Goal: Task Accomplishment & Management: Manage account settings

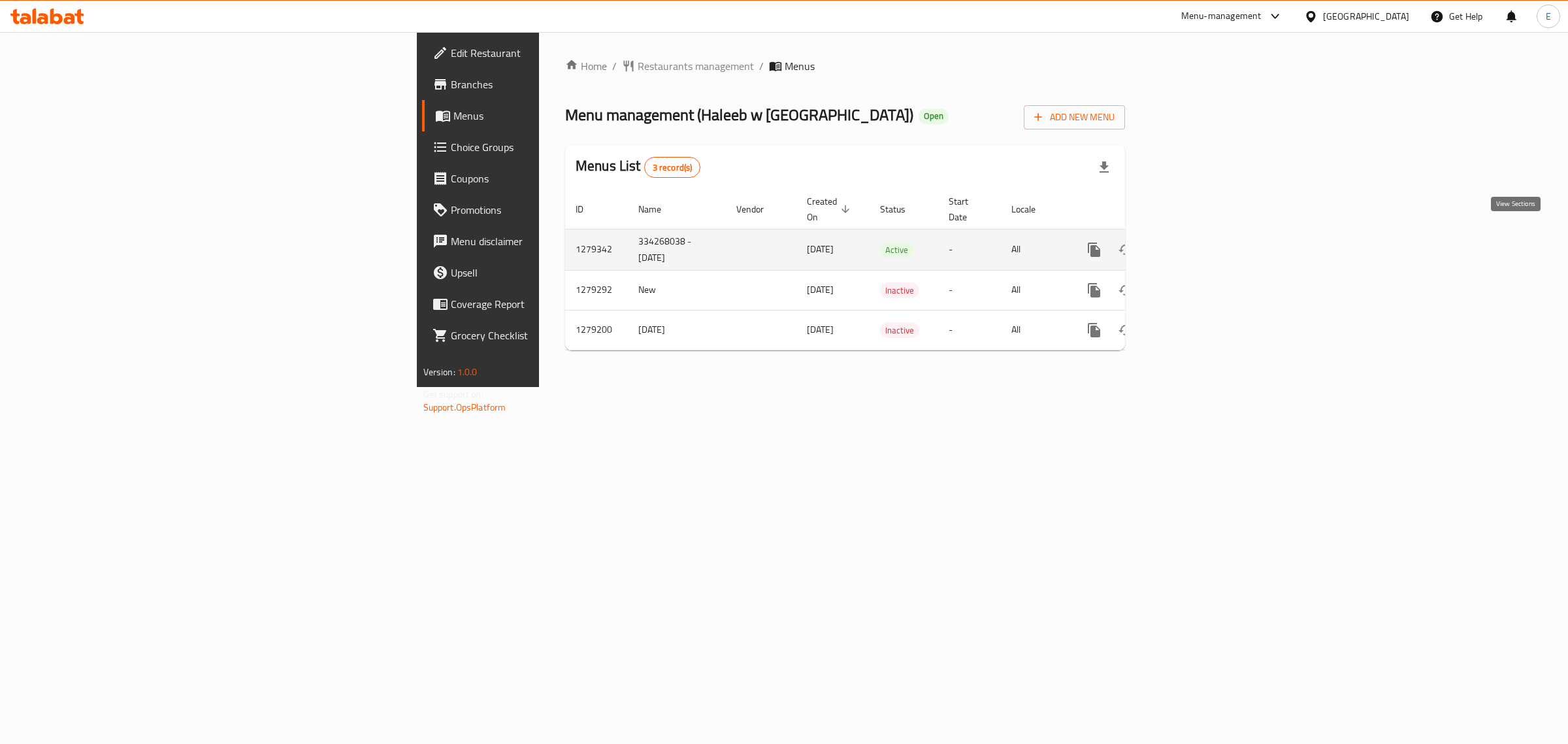
click at [1204, 244] on link "enhanced table" at bounding box center [1189, 250] width 31 height 31
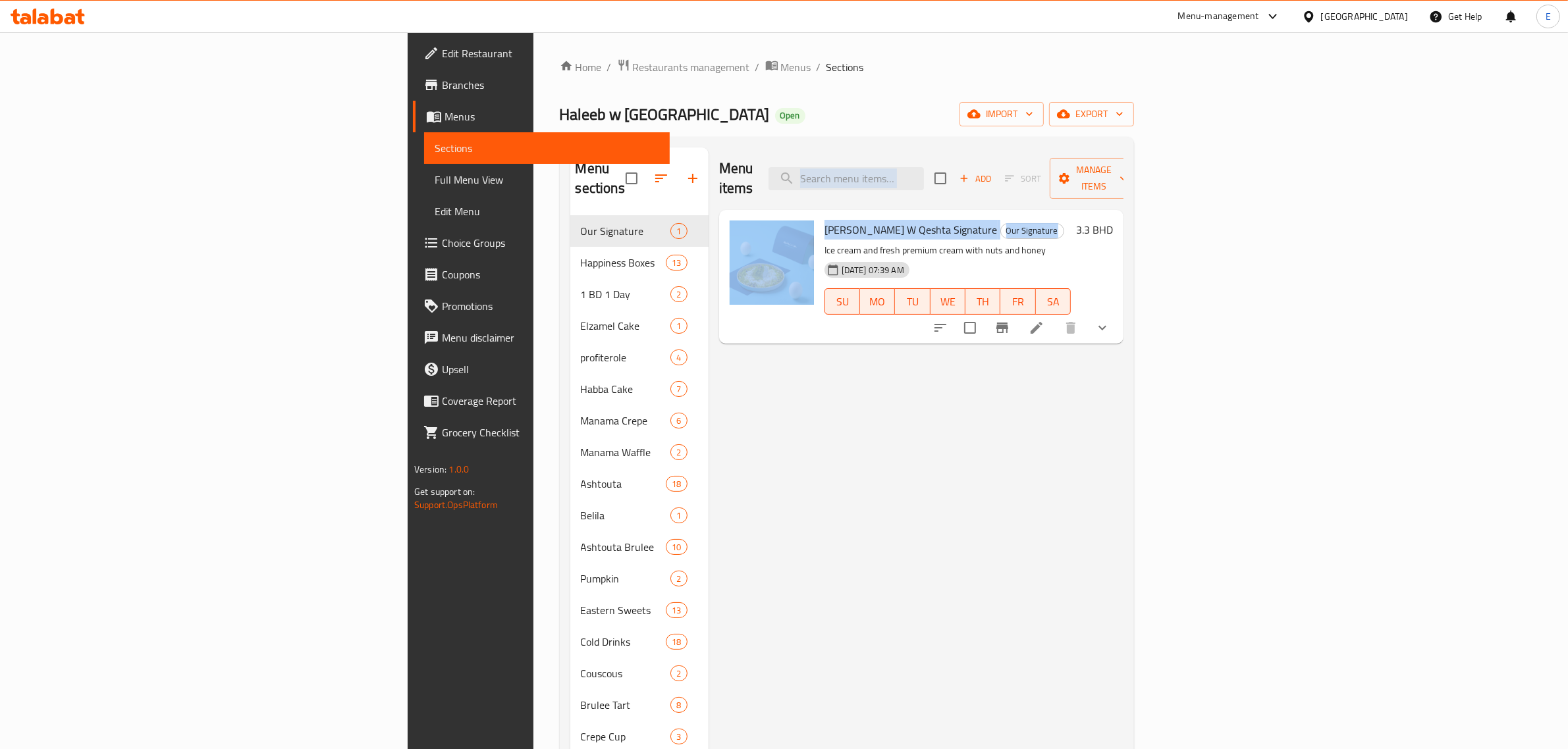
click at [980, 190] on div "Menu items Add Sort Manage items Haleeb W Qeshta Signature Our Signature Ice cr…" at bounding box center [916, 673] width 414 height 1052
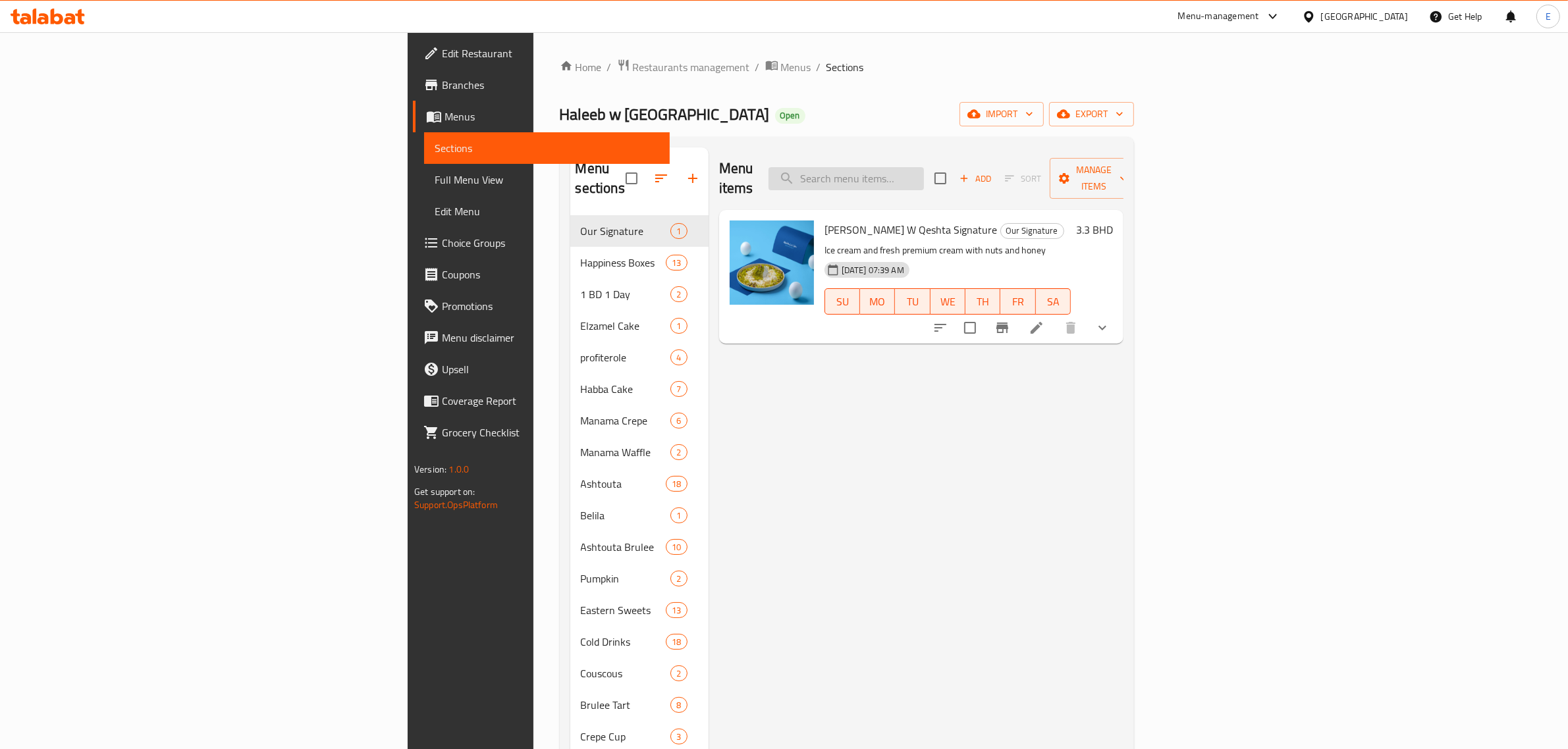
click at [924, 173] on input "search" at bounding box center [846, 178] width 155 height 23
paste input "ashtouta"
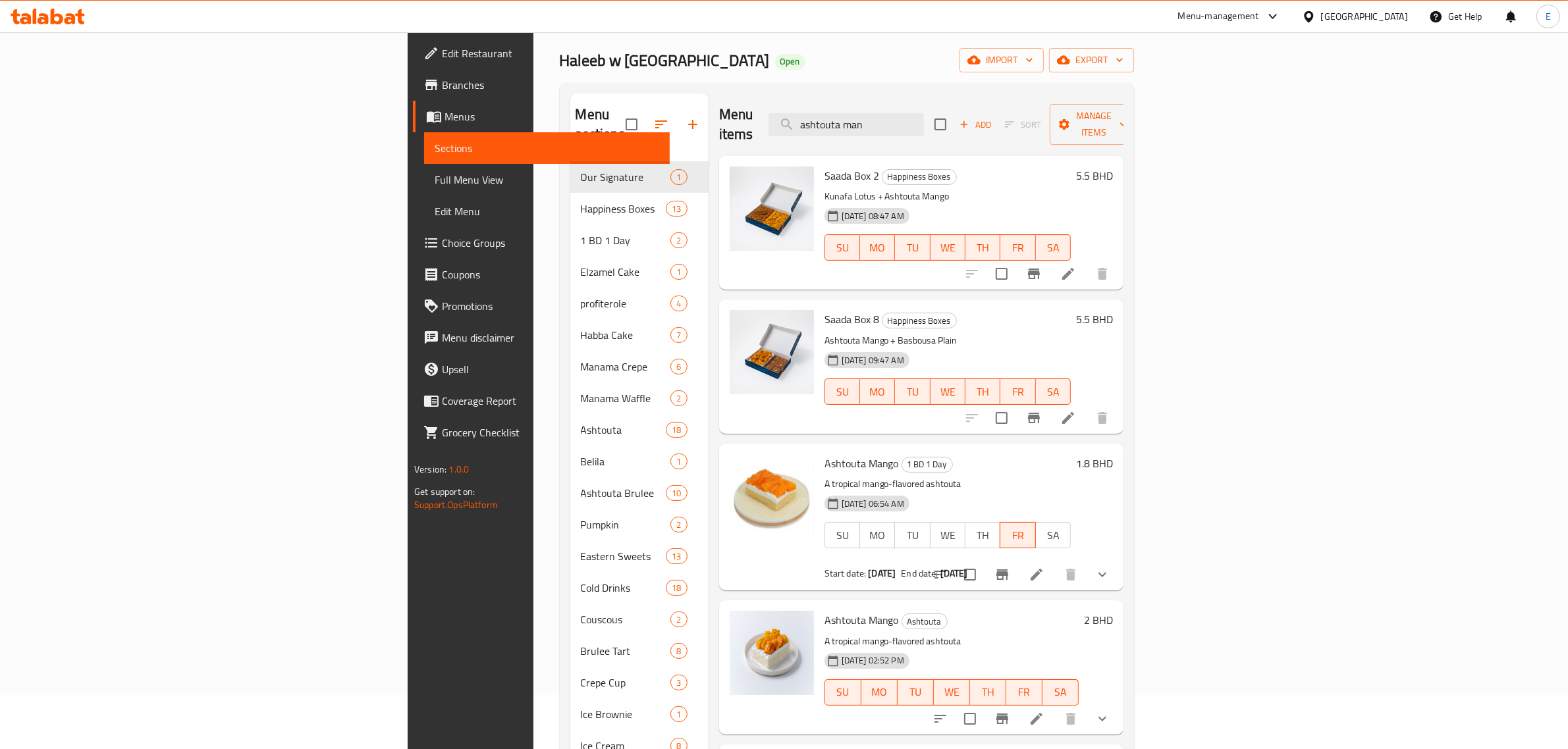
scroll to position [82, 0]
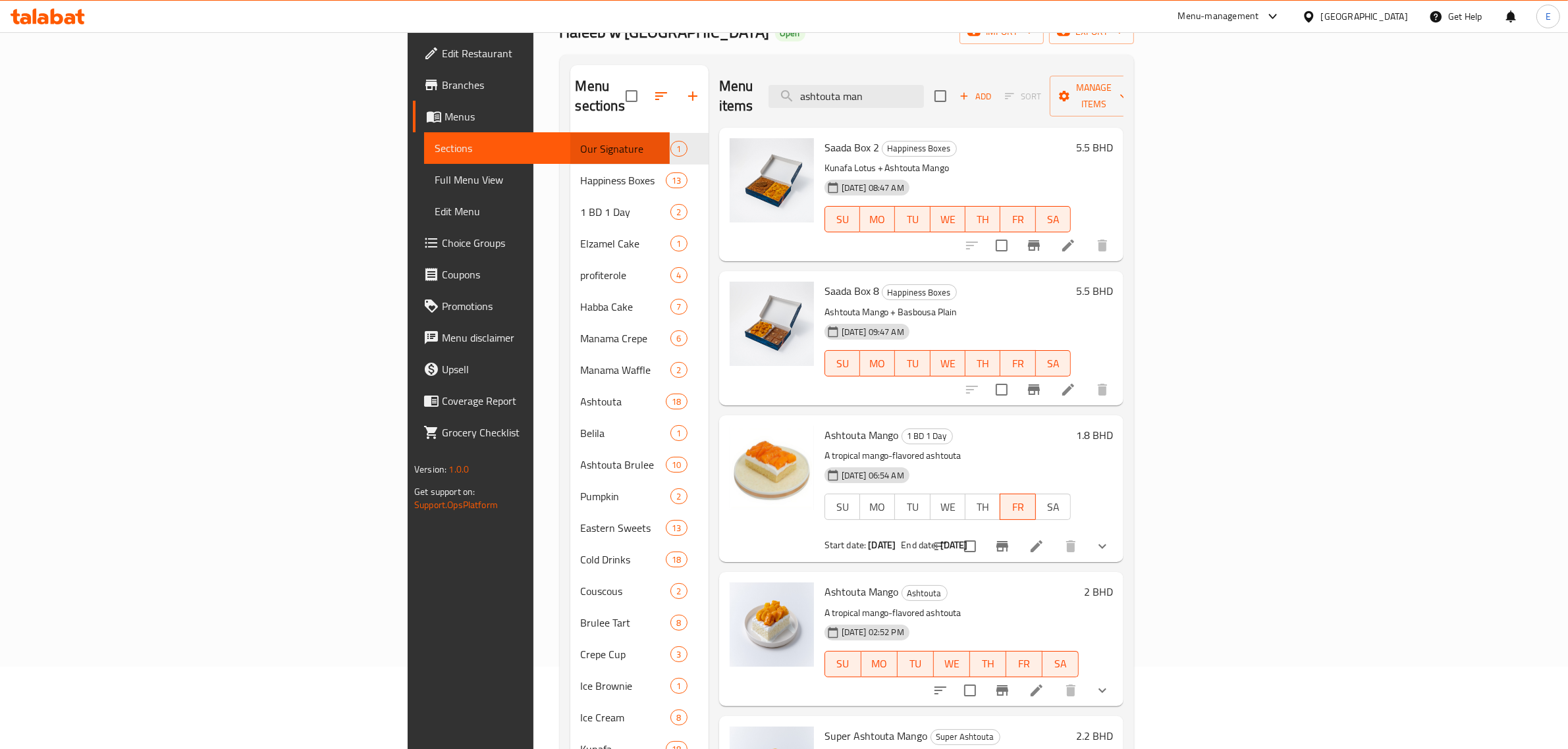
type input "ashtouta man"
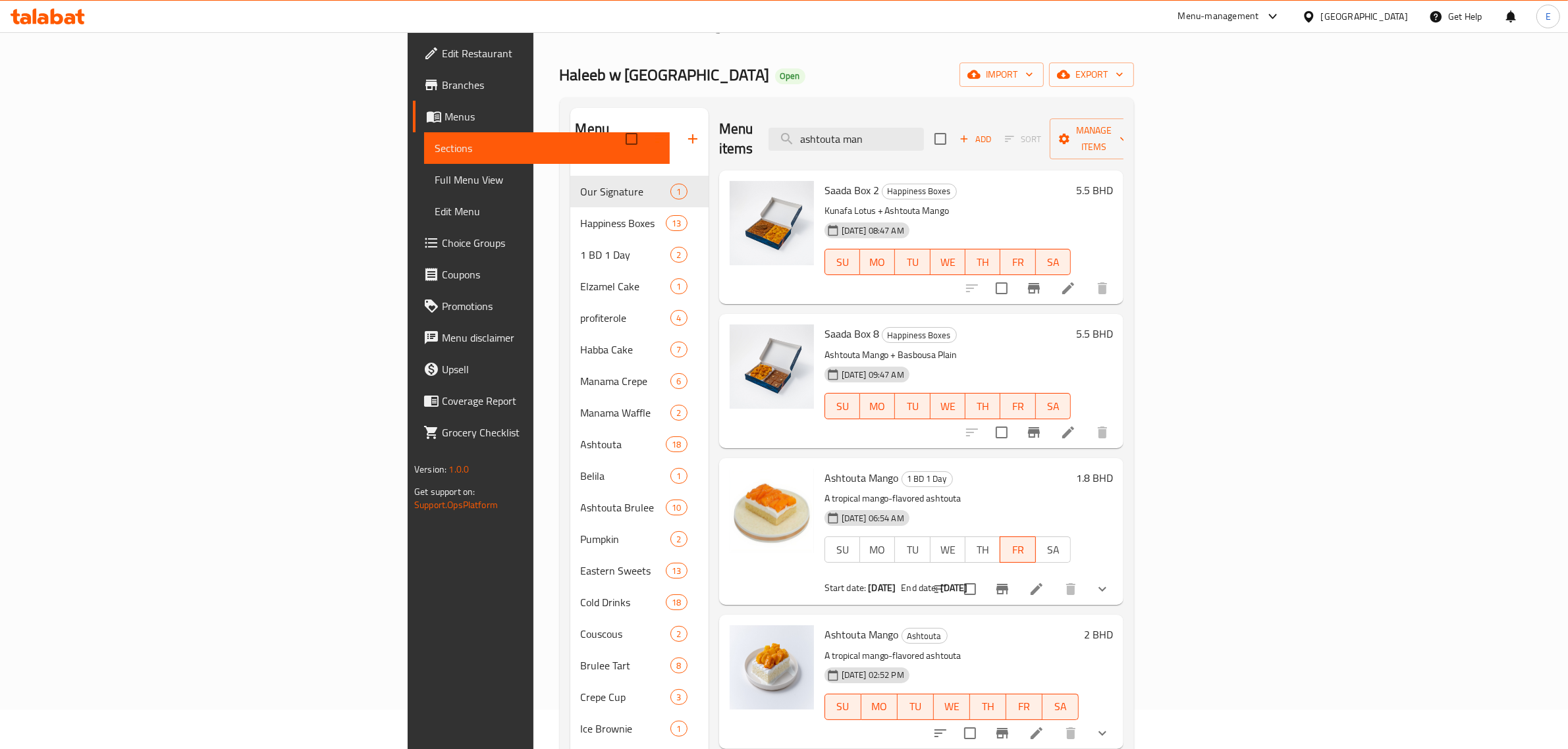
scroll to position [0, 0]
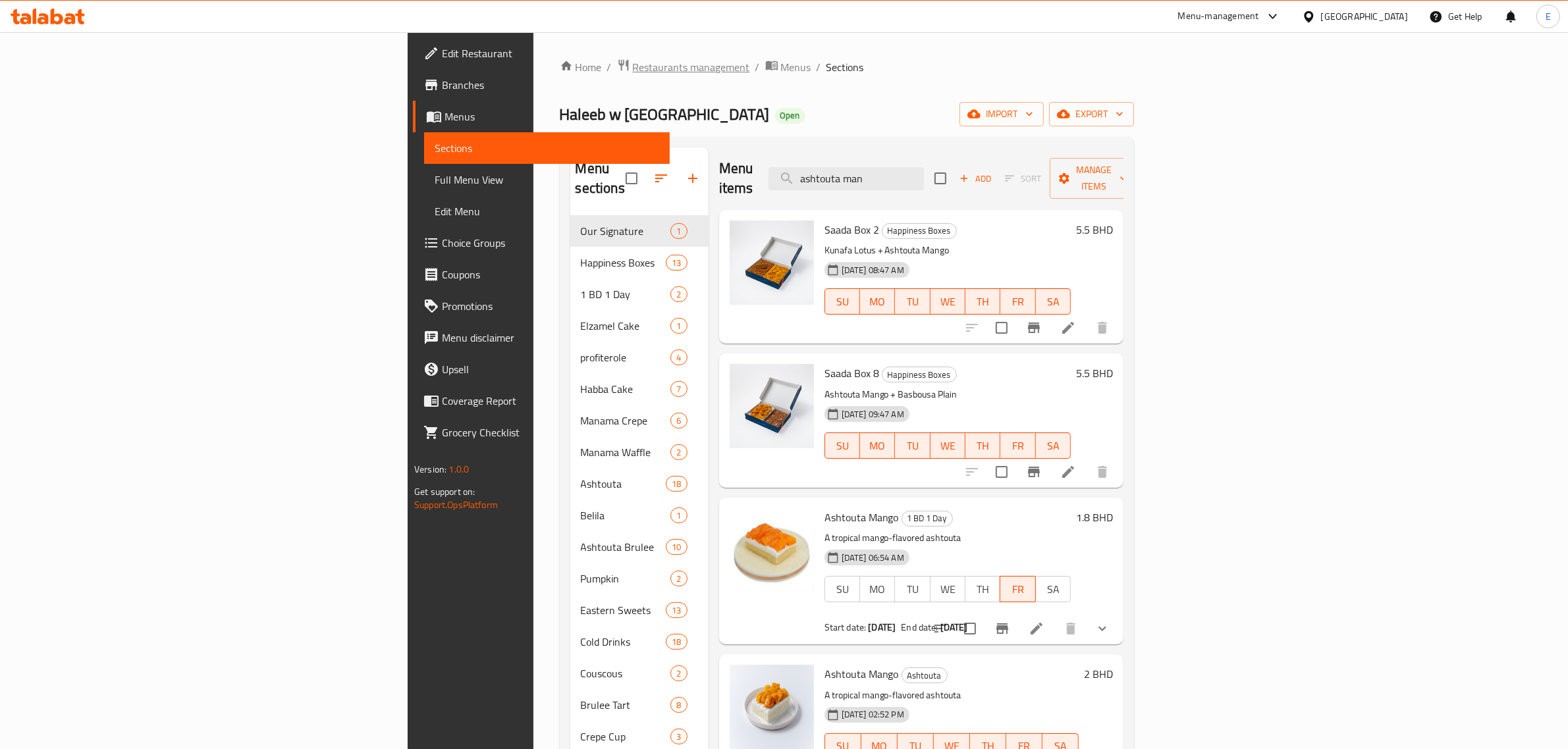
click at [633, 72] on span "Restaurants management" at bounding box center [691, 67] width 117 height 16
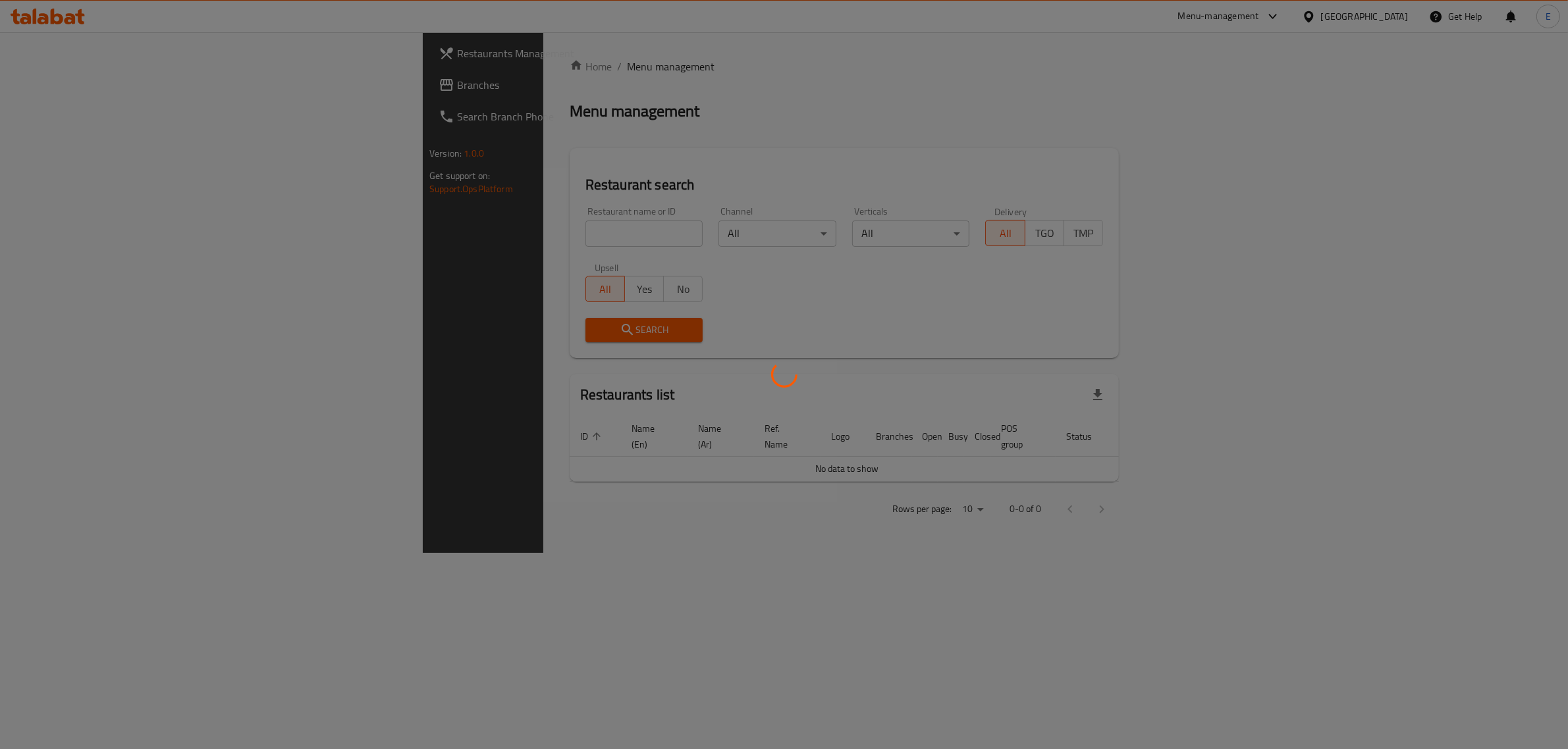
click at [455, 238] on div at bounding box center [784, 374] width 1568 height 749
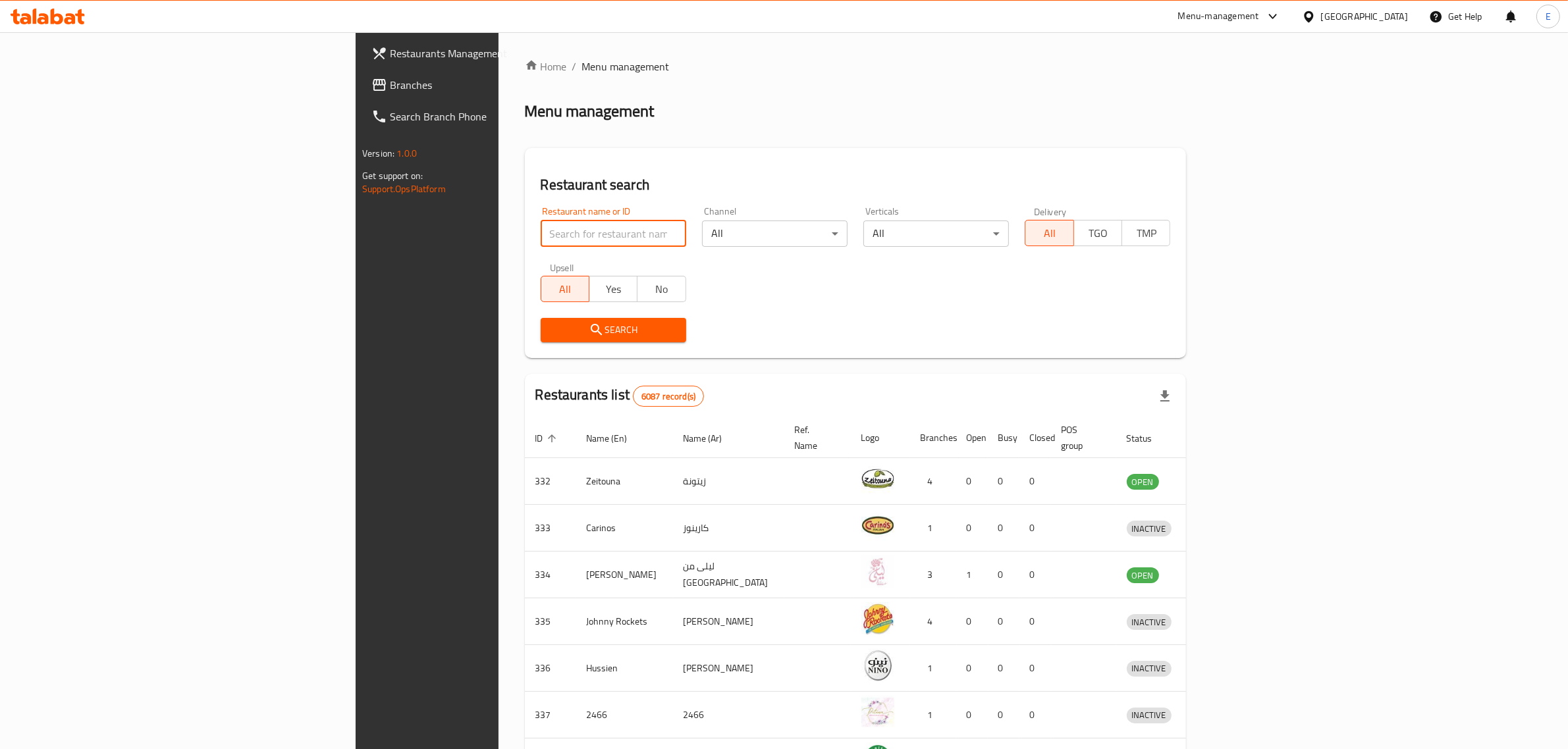
click at [540, 239] on input "search" at bounding box center [612, 233] width 145 height 26
paste input "Dairy Queen"
type input "Dairy Queen"
click button "Search" at bounding box center [612, 330] width 145 height 24
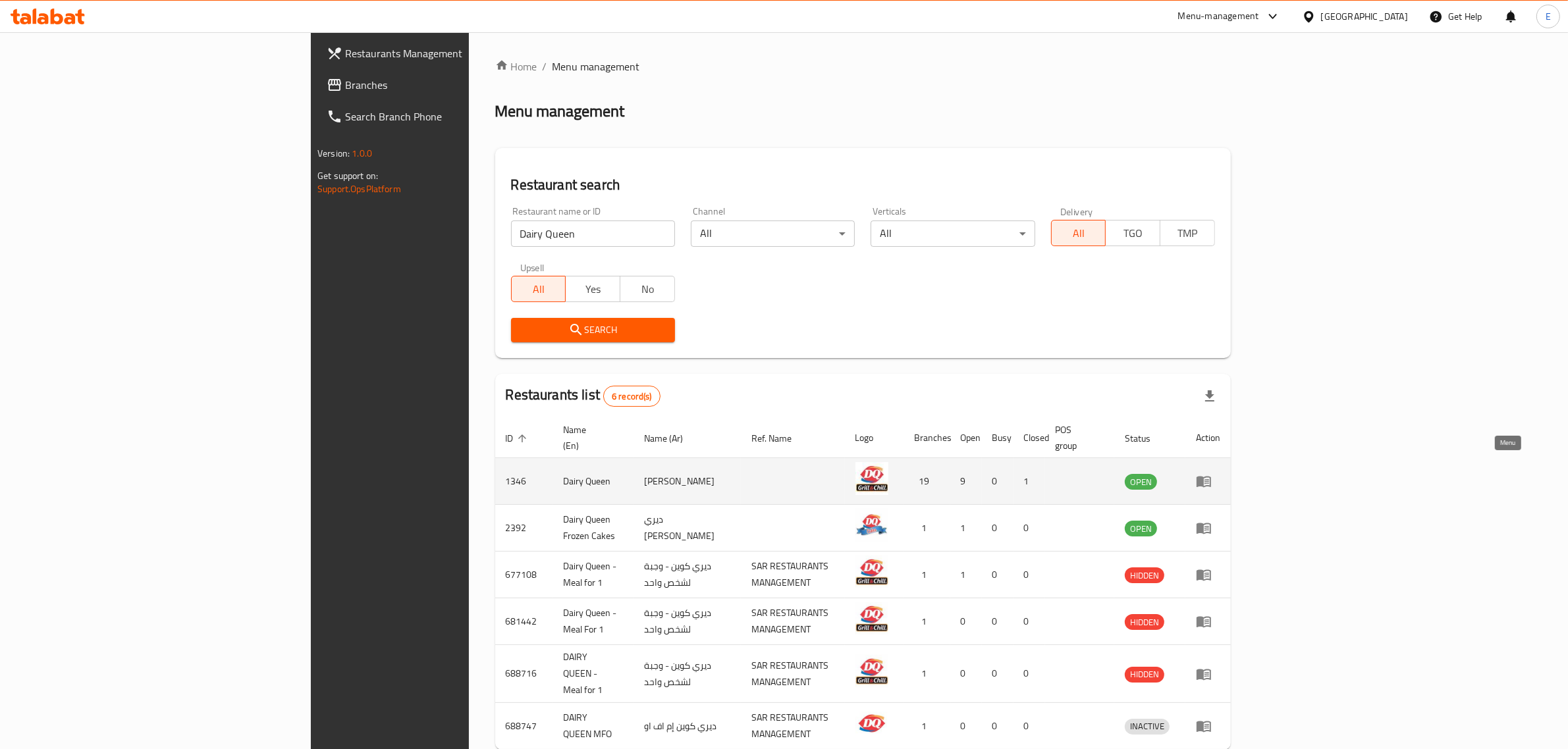
click at [1211, 476] on icon "enhanced table" at bounding box center [1204, 482] width 15 height 11
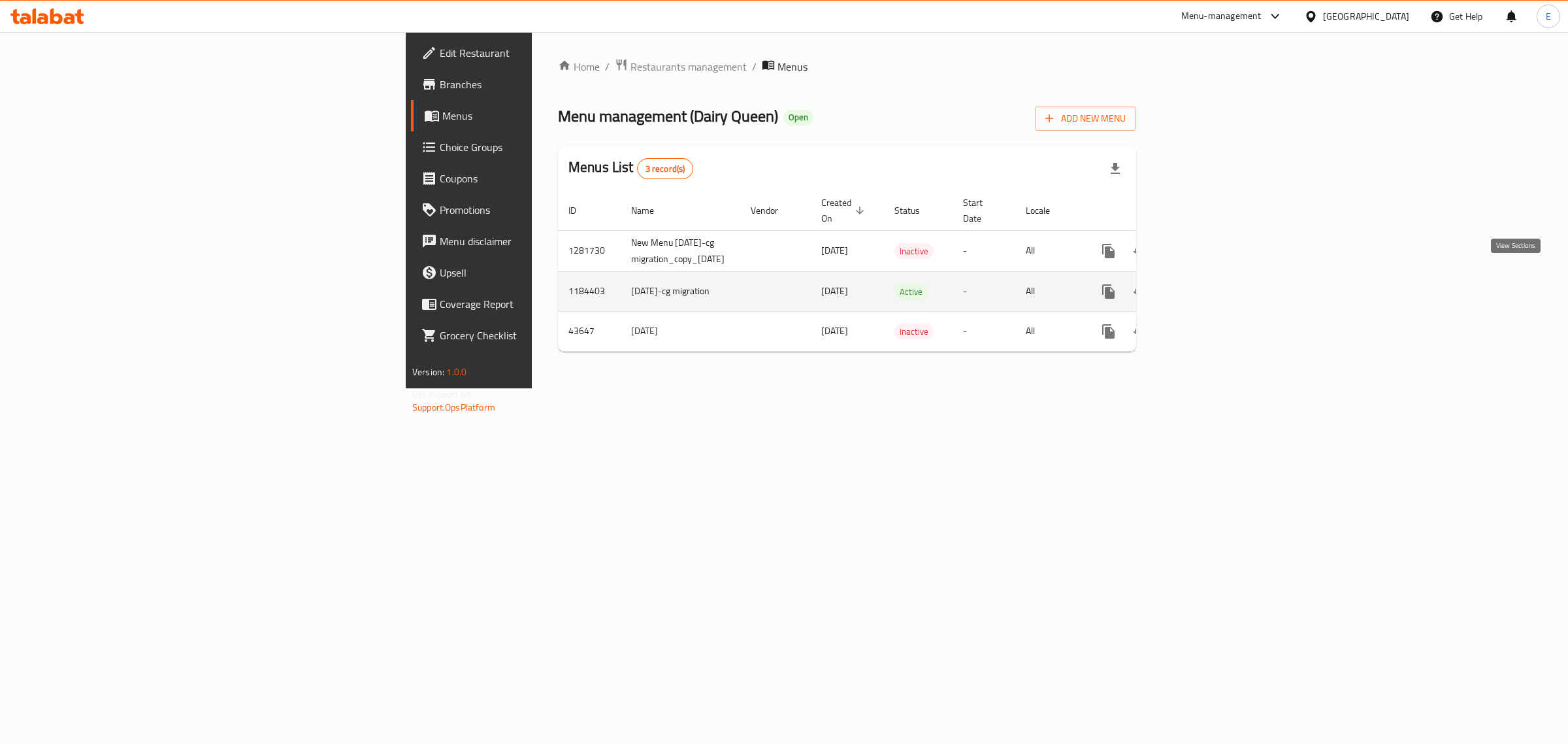
click at [1211, 284] on icon "enhanced table" at bounding box center [1203, 291] width 16 height 16
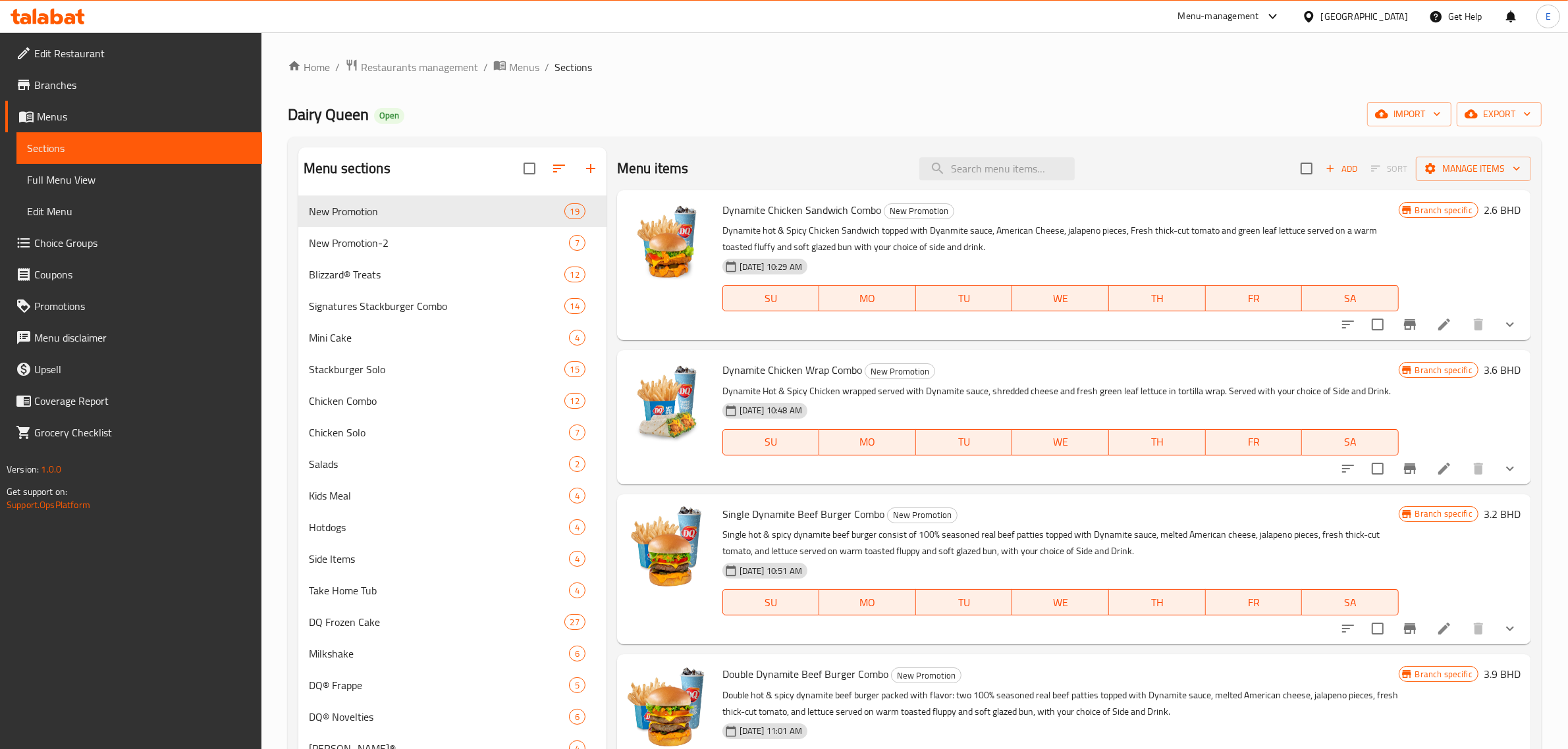
drag, startPoint x: 1502, startPoint y: 0, endPoint x: 982, endPoint y: 70, distance: 524.7
click at [982, 70] on ol "Home / Restaurants management / Menus / Sections" at bounding box center [914, 67] width 1253 height 18
click at [938, 175] on input "search" at bounding box center [997, 168] width 155 height 23
paste input "kiddie"
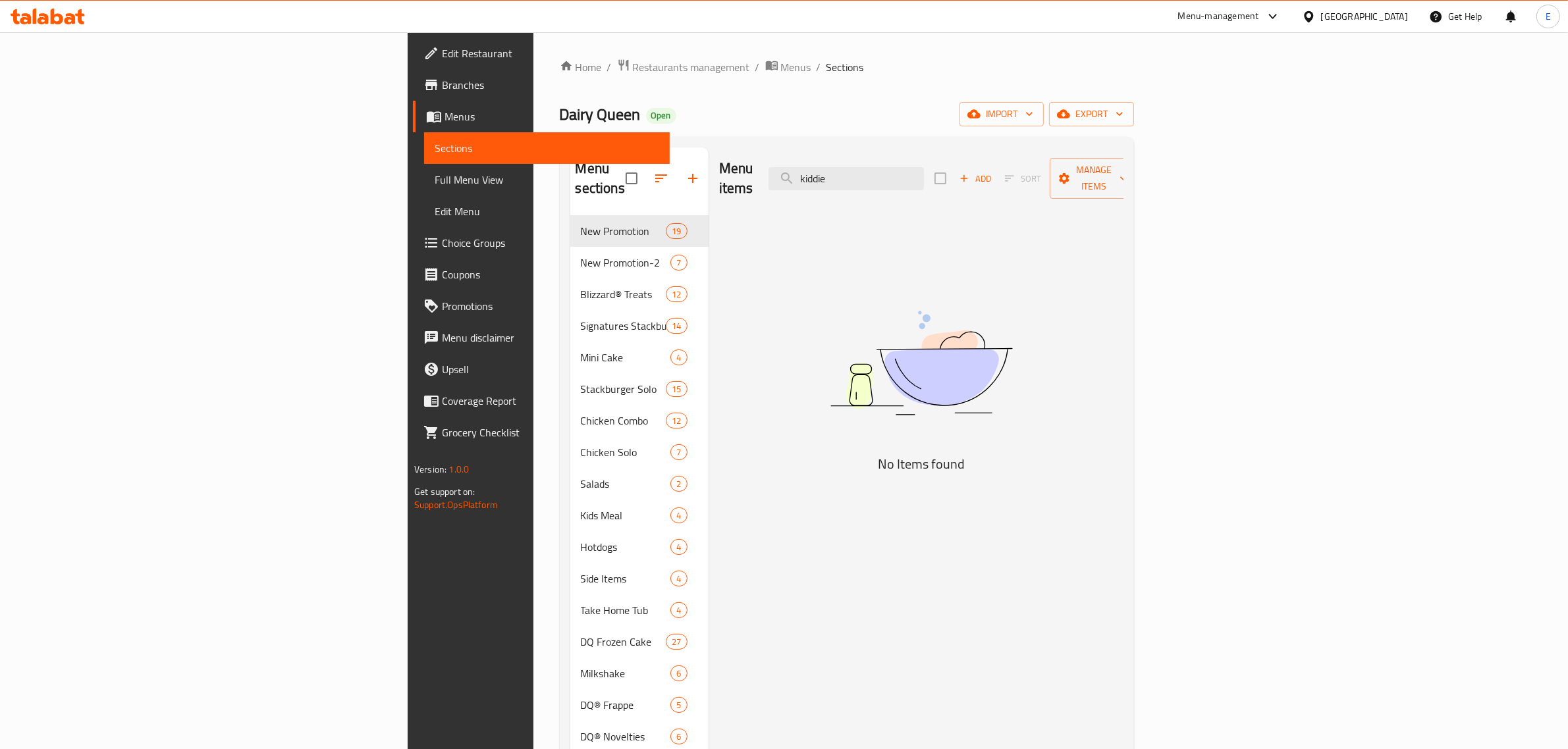
drag, startPoint x: 1015, startPoint y: 170, endPoint x: 648, endPoint y: 254, distance: 376.5
click at [709, 204] on div "Menu items kiddie Add Sort Manage items No Items found" at bounding box center [916, 522] width 414 height 749
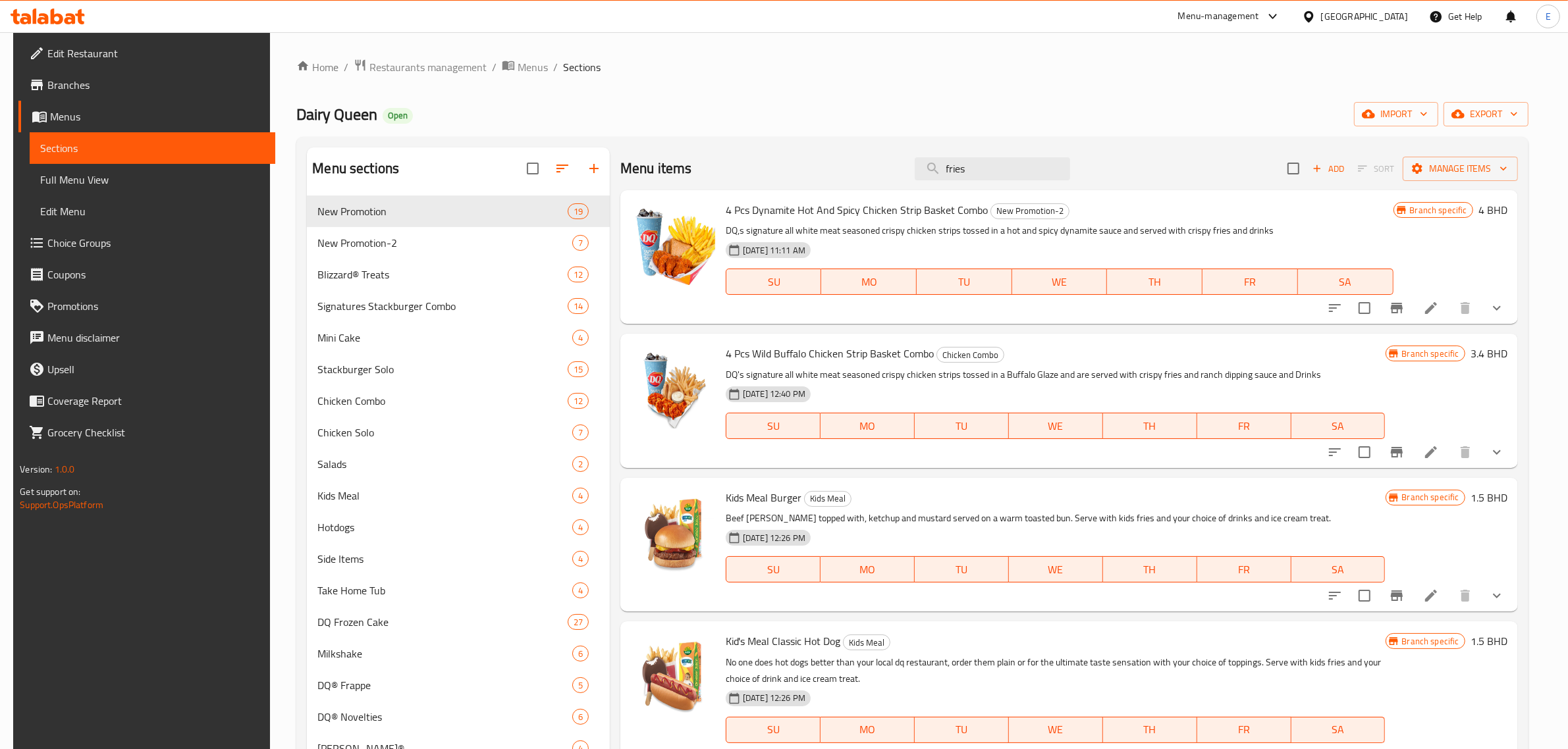
drag, startPoint x: 950, startPoint y: 168, endPoint x: 896, endPoint y: 158, distance: 54.9
click at [896, 156] on div "Menu items fries Add Sort Manage items" at bounding box center [1069, 168] width 897 height 43
paste input "Arctic"
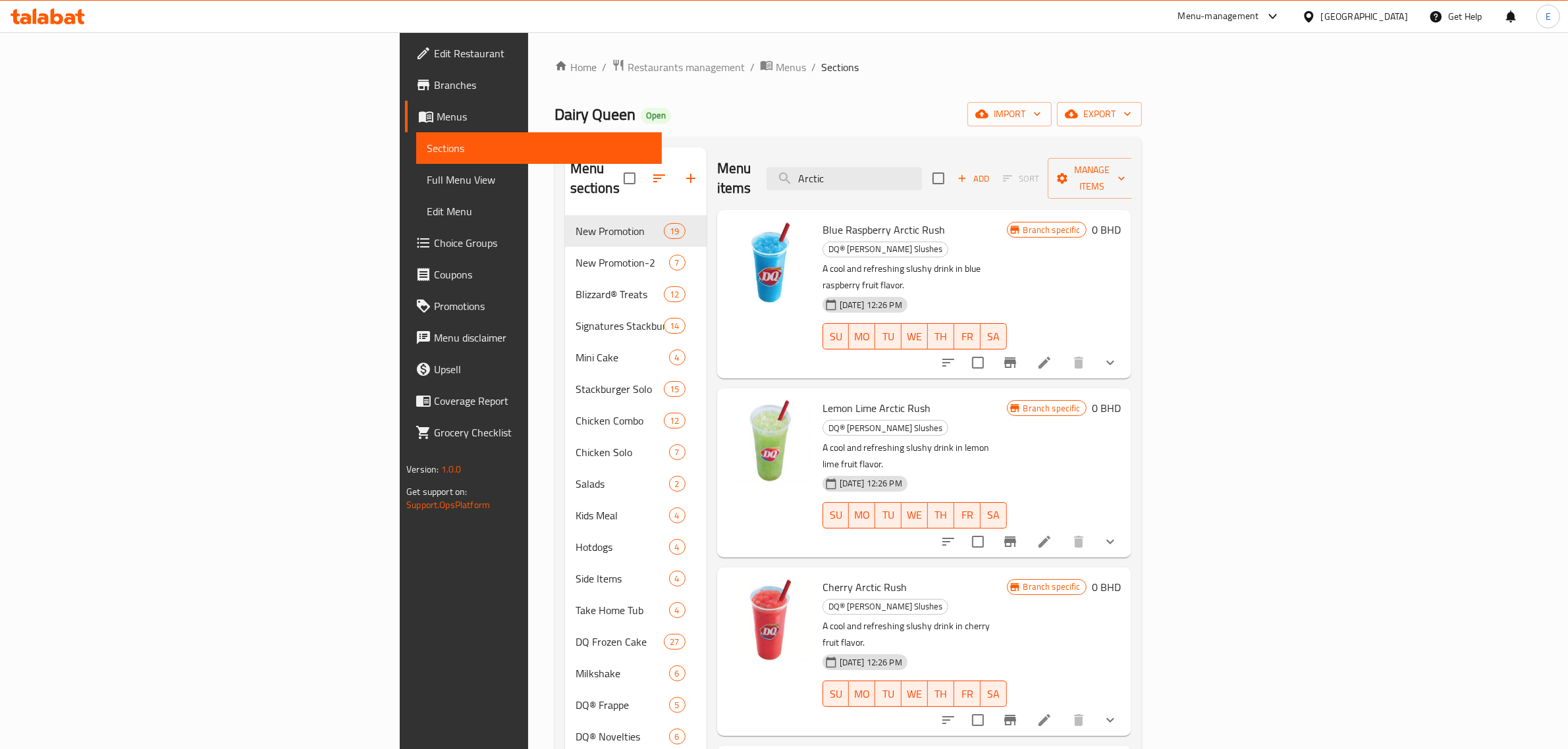
type input "Arctic"
click at [1114, 361] on icon "show more" at bounding box center [1110, 362] width 8 height 5
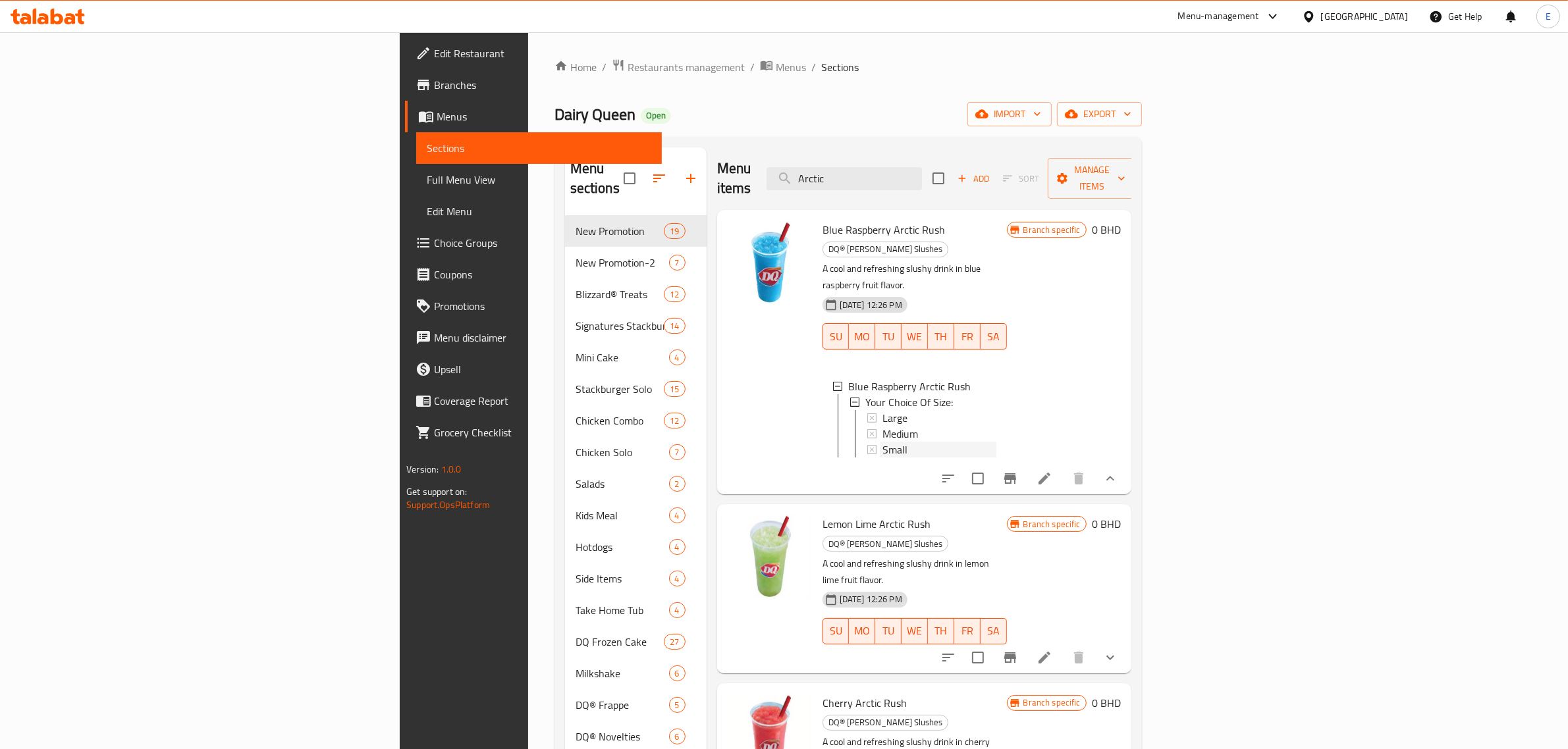
click at [907, 442] on div "Small" at bounding box center [939, 449] width 114 height 16
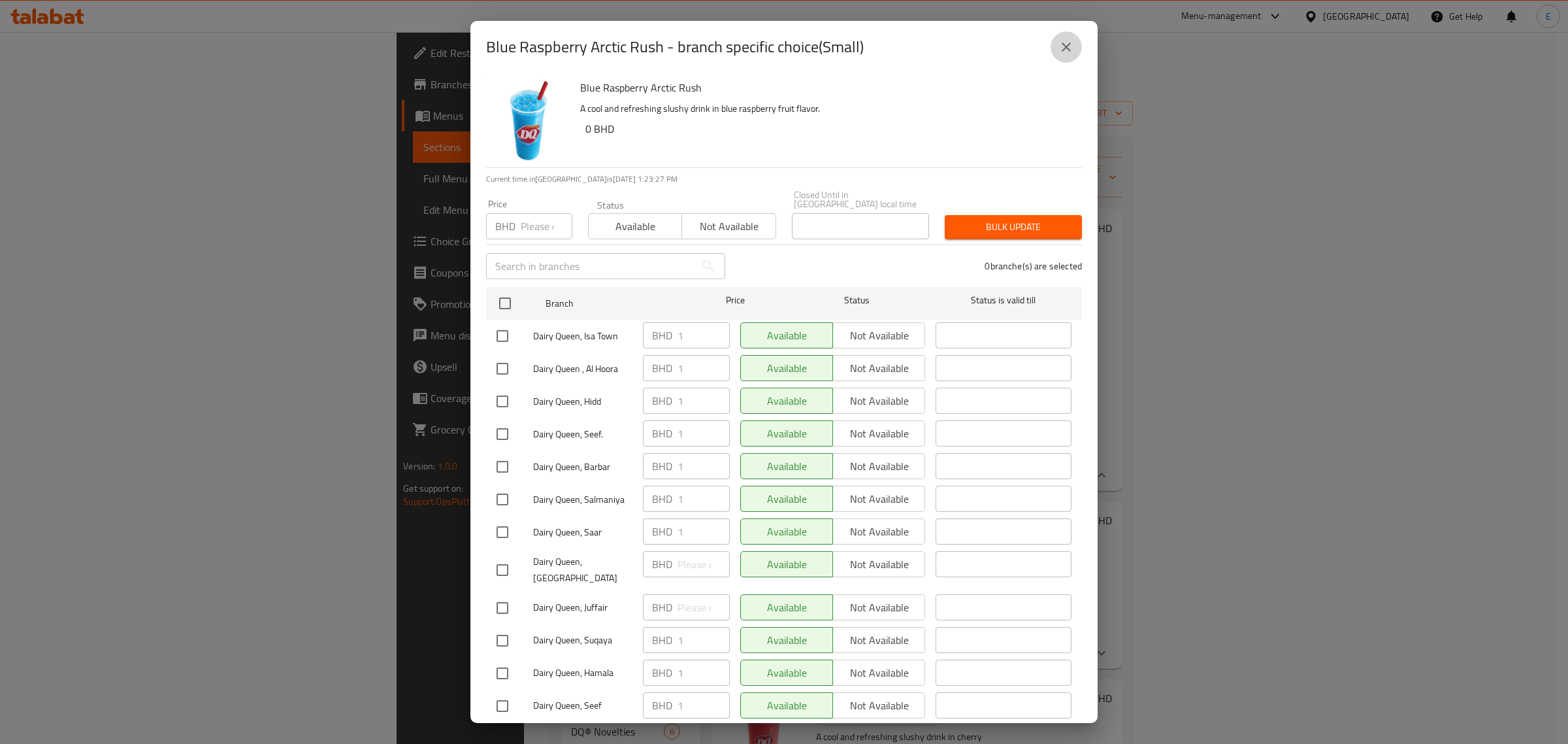
click at [1073, 43] on icon "close" at bounding box center [1066, 47] width 16 height 16
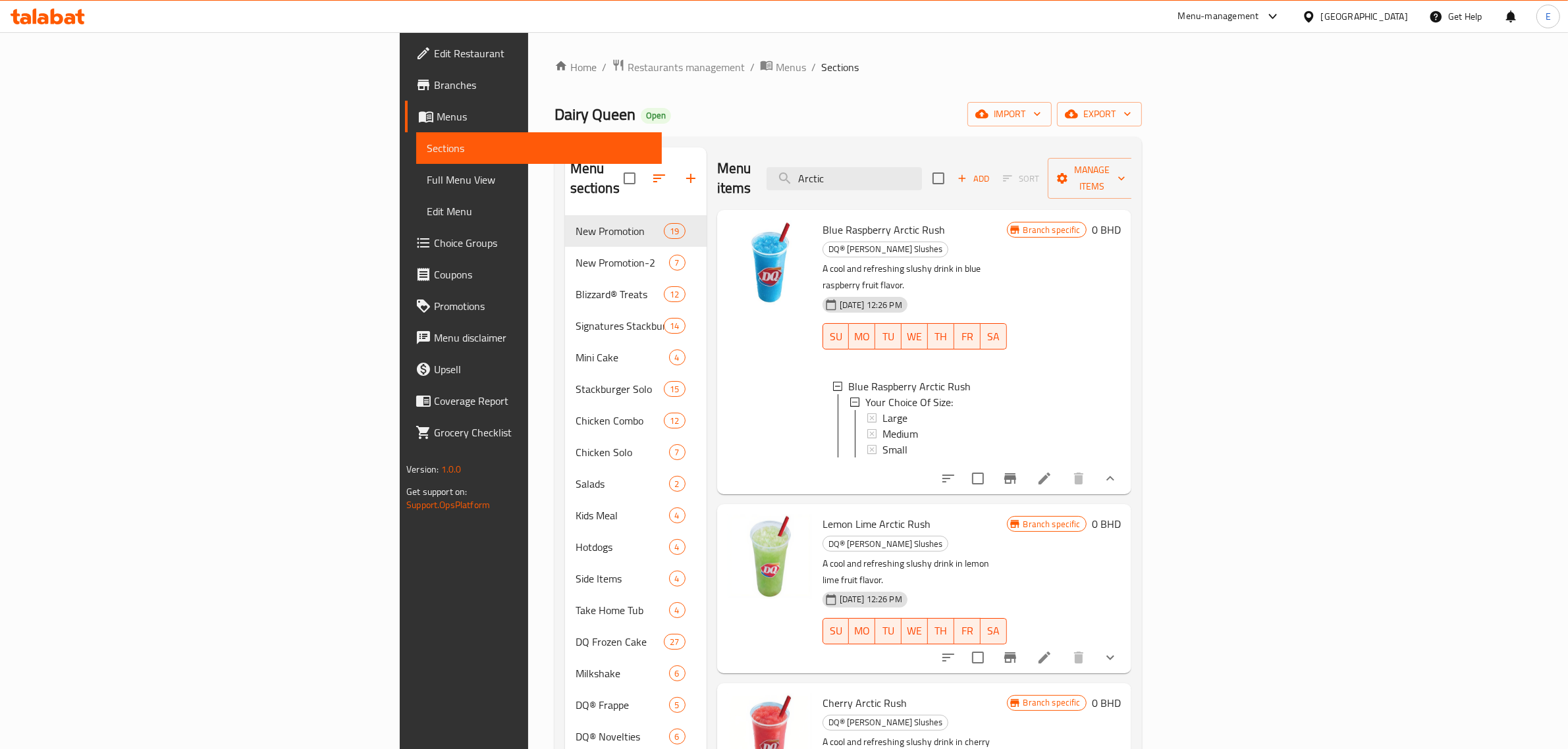
drag, startPoint x: 273, startPoint y: 44, endPoint x: 441, endPoint y: 33, distance: 168.4
drag, startPoint x: 441, startPoint y: 33, endPoint x: 403, endPoint y: 33, distance: 38.0
click at [403, 33] on div at bounding box center [784, 32] width 1568 height 1
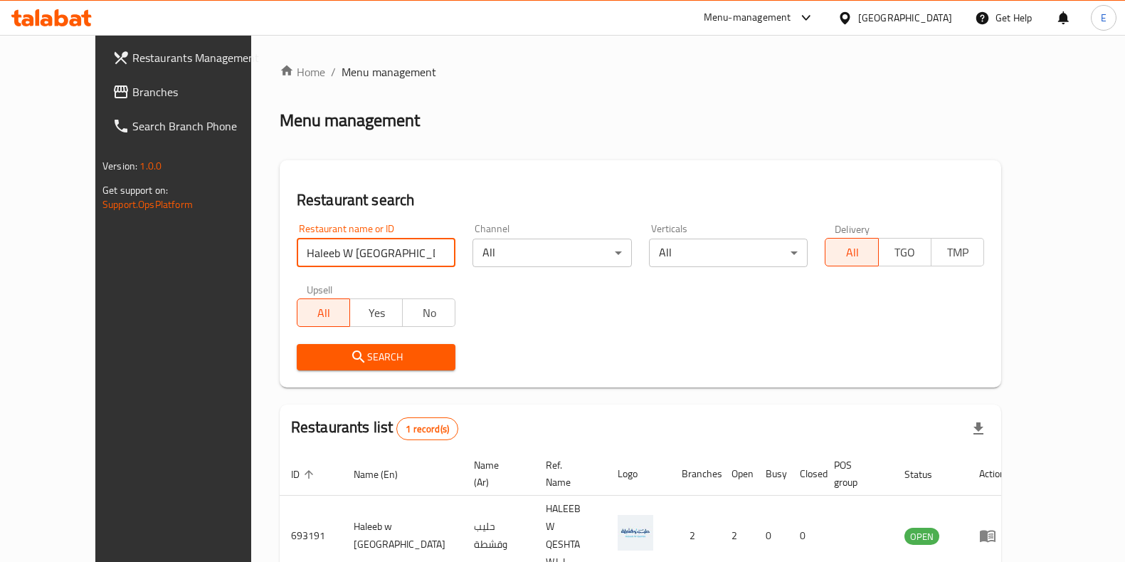
scroll to position [45, 0]
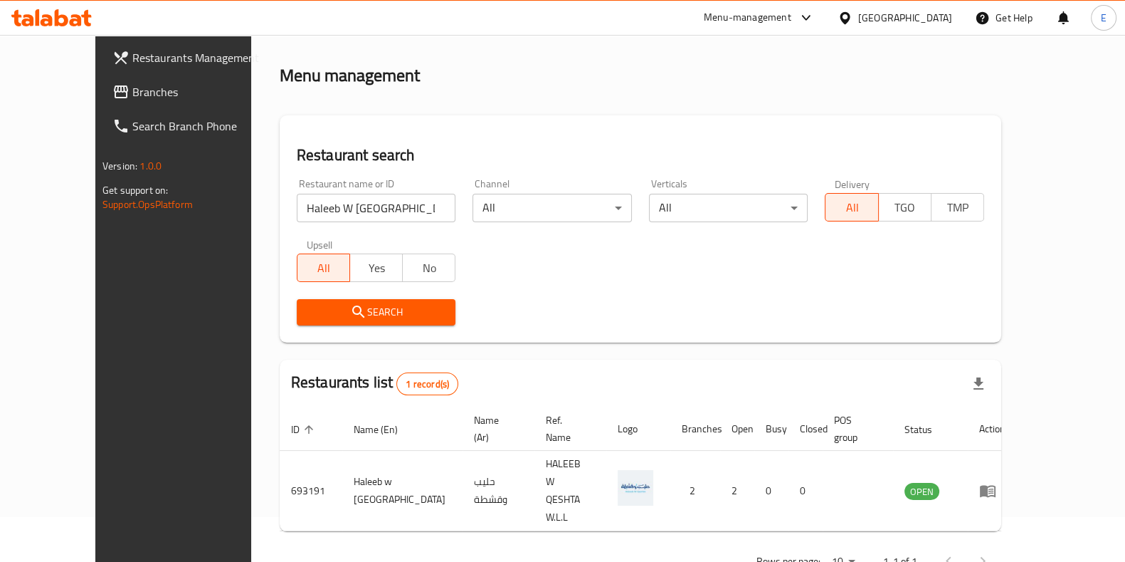
drag, startPoint x: 212, startPoint y: 108, endPoint x: 207, endPoint y: 98, distance: 11.8
drag, startPoint x: 207, startPoint y: 98, endPoint x: 416, endPoint y: 90, distance: 209.4
drag, startPoint x: 416, startPoint y: 90, endPoint x: 650, endPoint y: 95, distance: 233.5
drag, startPoint x: 650, startPoint y: 95, endPoint x: 1101, endPoint y: 101, distance: 451.3
drag, startPoint x: 1101, startPoint y: 101, endPoint x: 515, endPoint y: 83, distance: 586.8
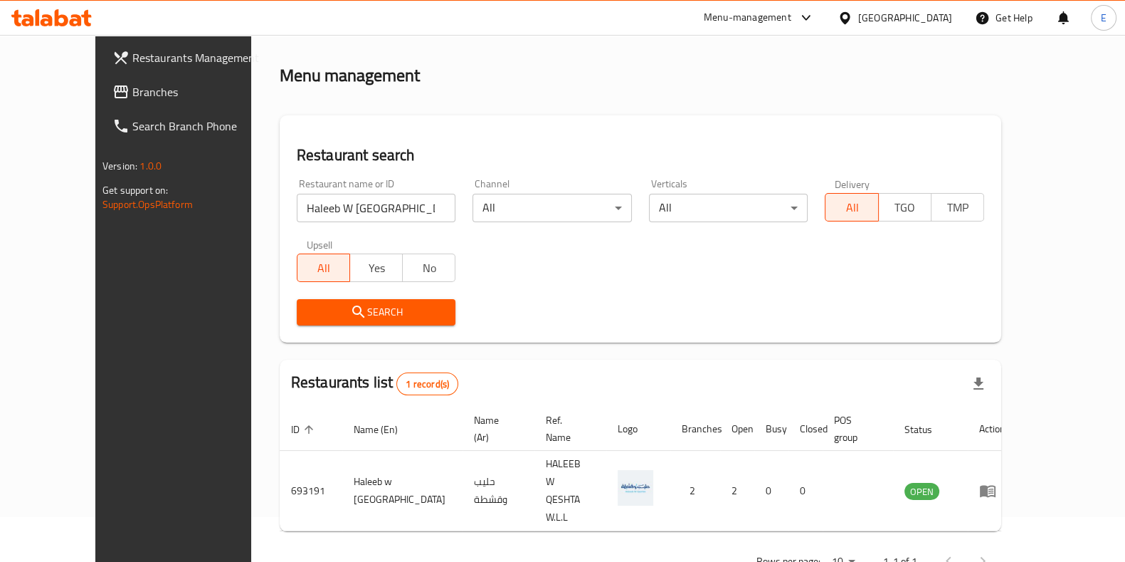
click at [515, 83] on div "Menu management" at bounding box center [641, 75] width 722 height 23
drag, startPoint x: 350, startPoint y: 219, endPoint x: -446, endPoint y: 445, distance: 826.7
click at [0, 445] on html "​ Menu-management [GEOGRAPHIC_DATA] Get Help E Restaurants Management Branches …" at bounding box center [562, 236] width 1125 height 562
type input "hookah"
click button "Search" at bounding box center [376, 312] width 159 height 26
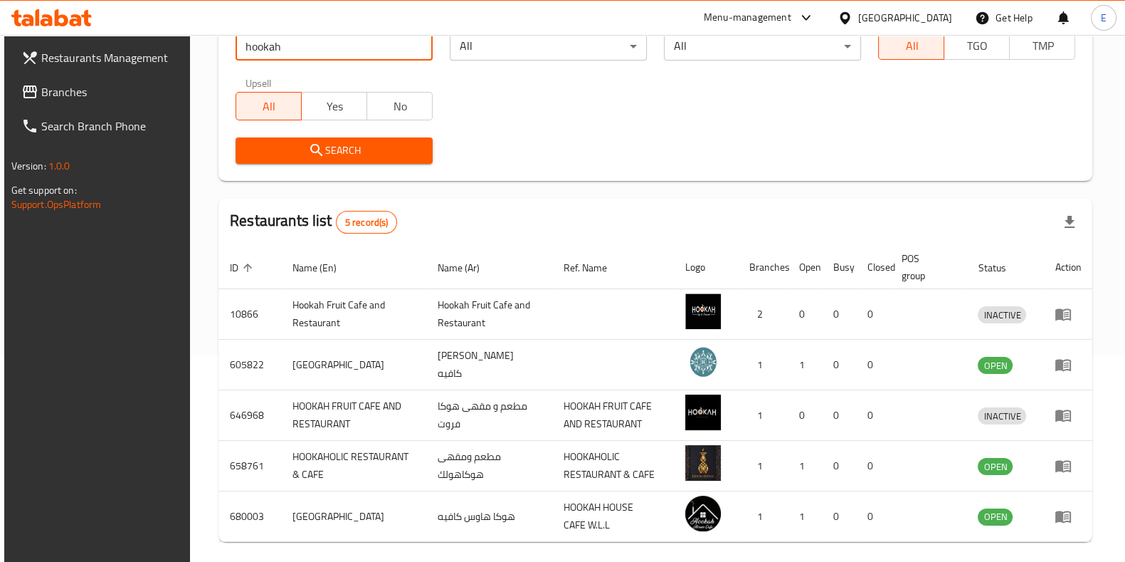
scroll to position [0, 0]
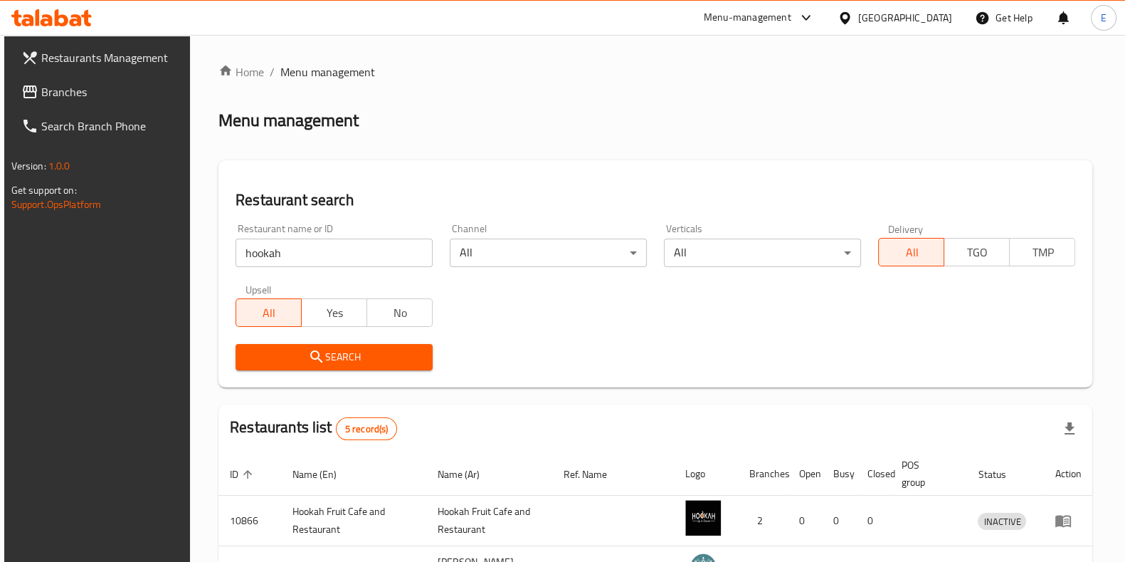
click at [48, 21] on icon at bounding box center [51, 17] width 80 height 17
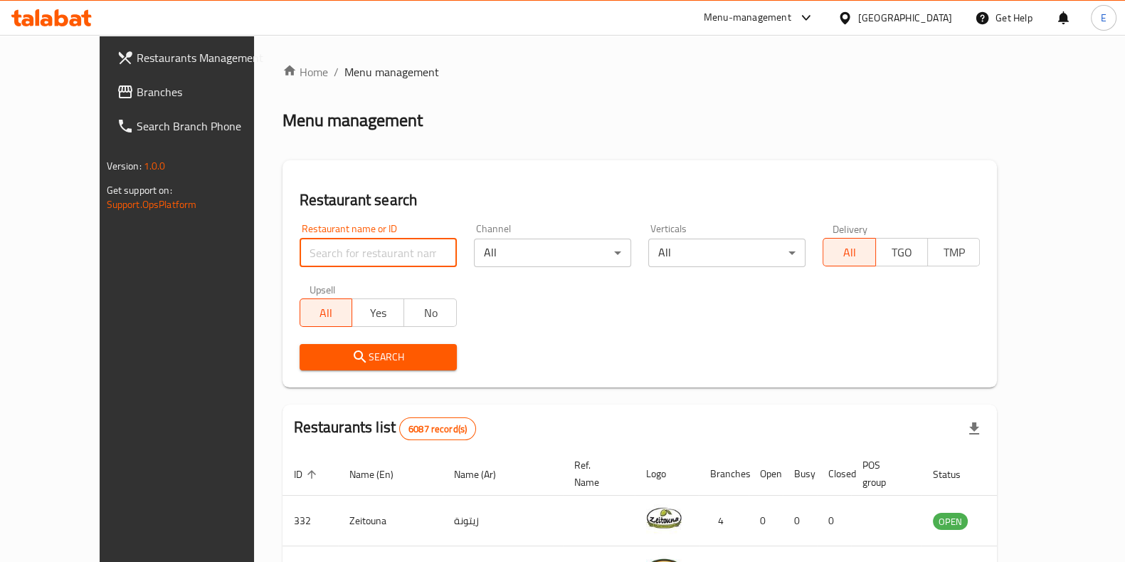
drag, startPoint x: 279, startPoint y: 251, endPoint x: 280, endPoint y: 264, distance: 12.8
click at [300, 251] on input "search" at bounding box center [378, 252] width 157 height 28
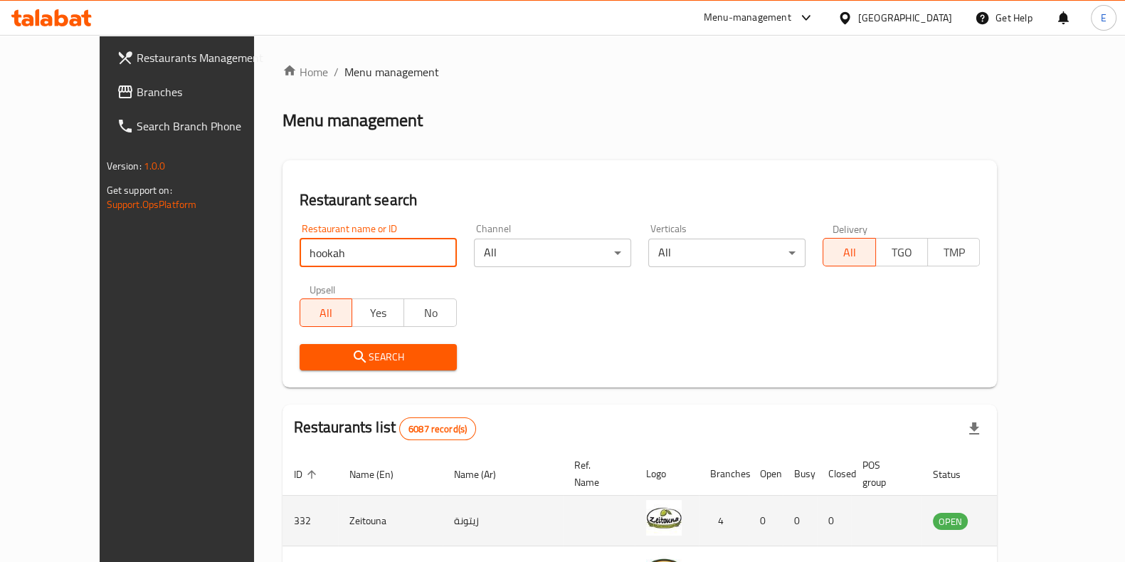
type input "hookah"
click button "Search" at bounding box center [378, 357] width 157 height 26
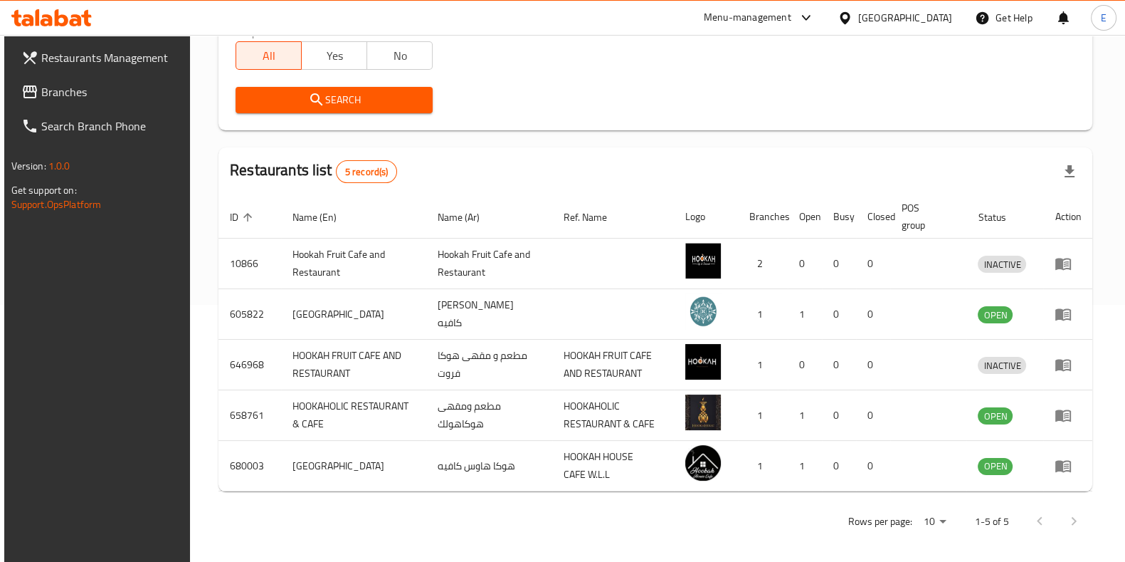
scroll to position [258, 0]
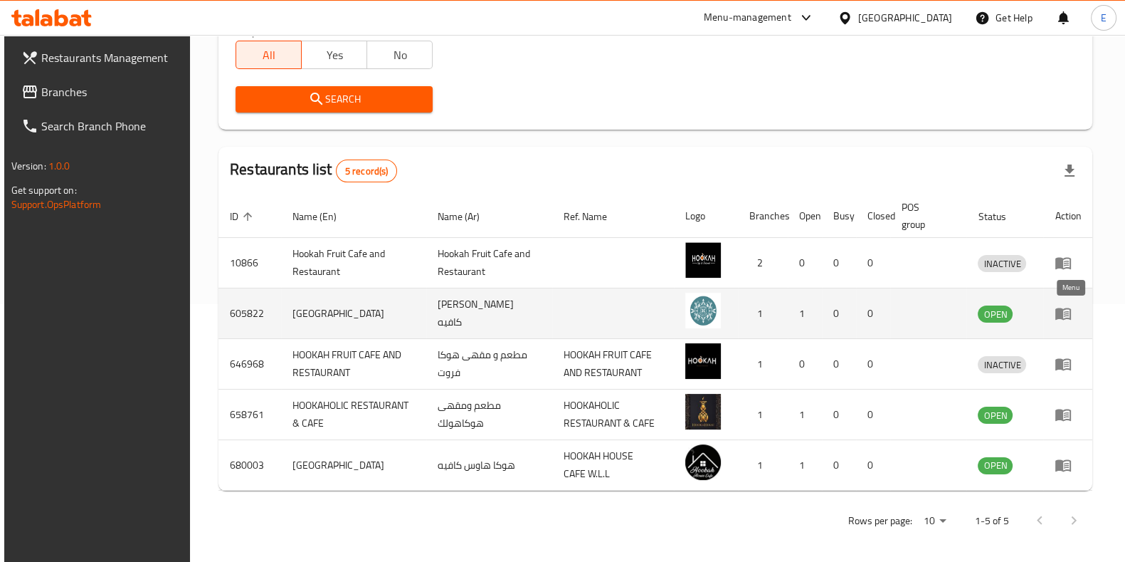
click at [1067, 311] on icon "enhanced table" at bounding box center [1064, 314] width 16 height 12
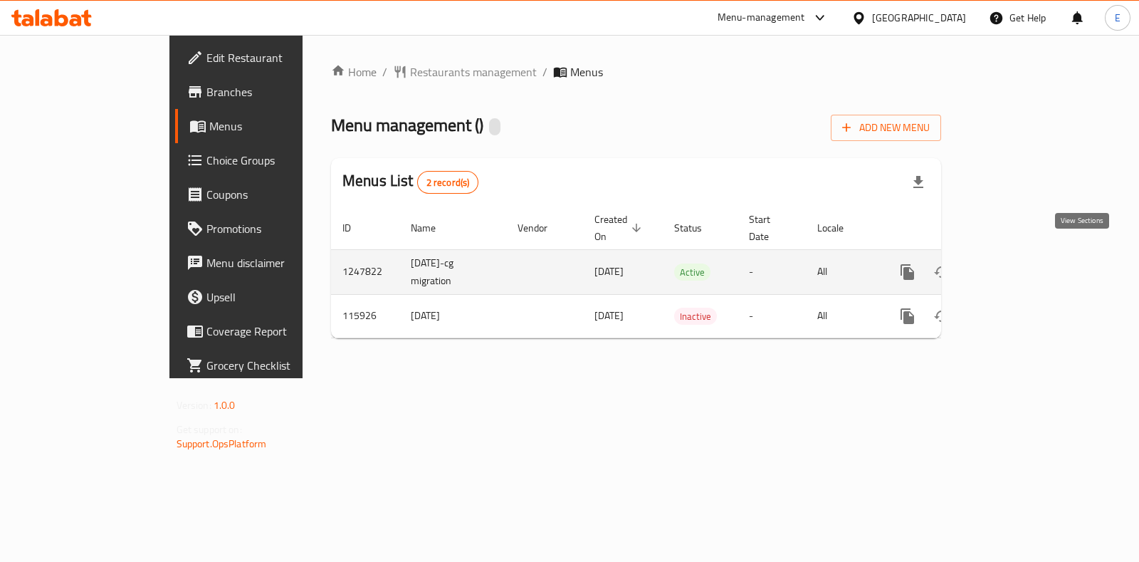
click at [1019, 263] on icon "enhanced table" at bounding box center [1010, 271] width 17 height 17
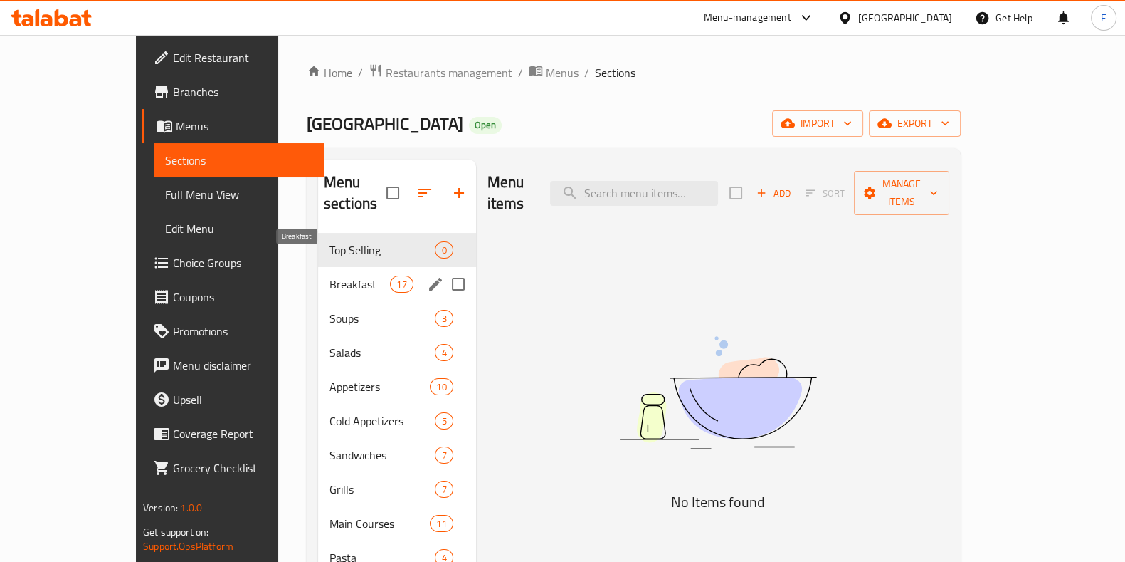
click at [330, 275] on span "Breakfast" at bounding box center [360, 283] width 61 height 17
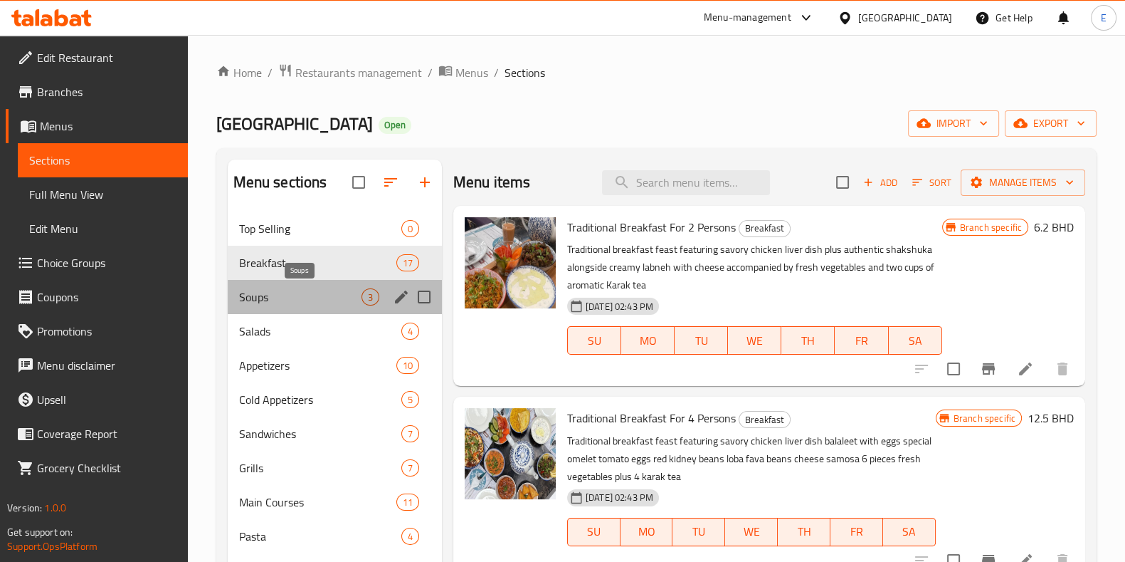
click at [298, 299] on span "Soups" at bounding box center [300, 296] width 122 height 17
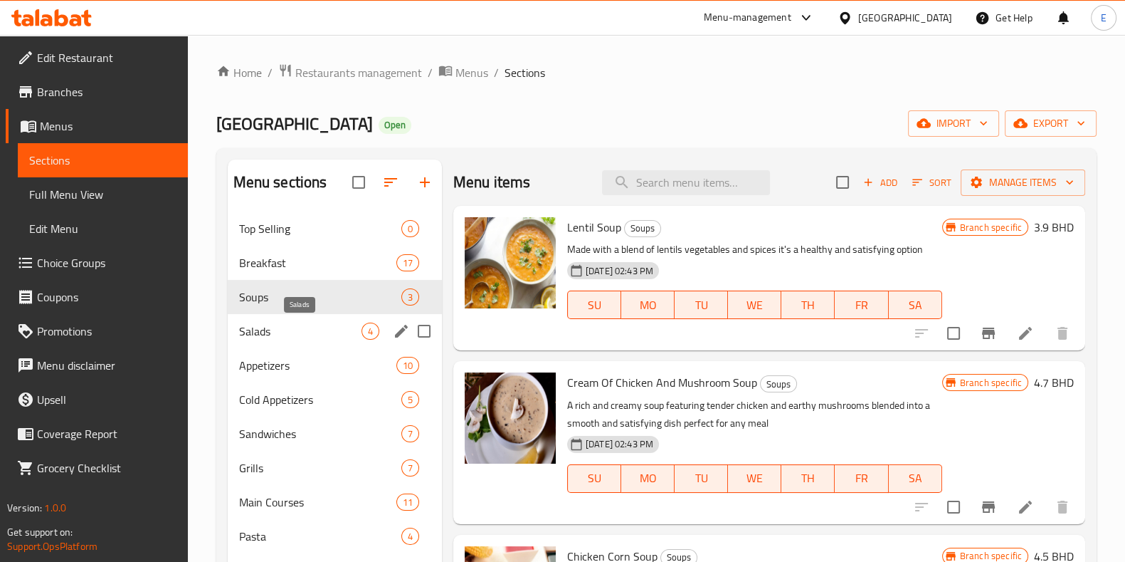
click at [290, 333] on span "Salads" at bounding box center [300, 330] width 122 height 17
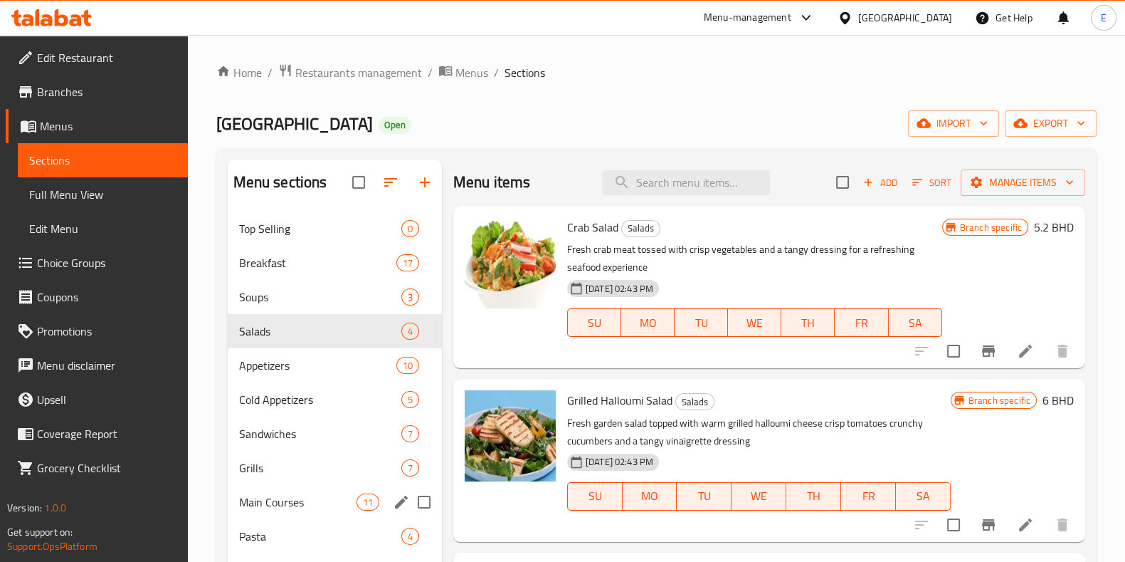
click at [307, 493] on span "Main Courses" at bounding box center [297, 501] width 117 height 17
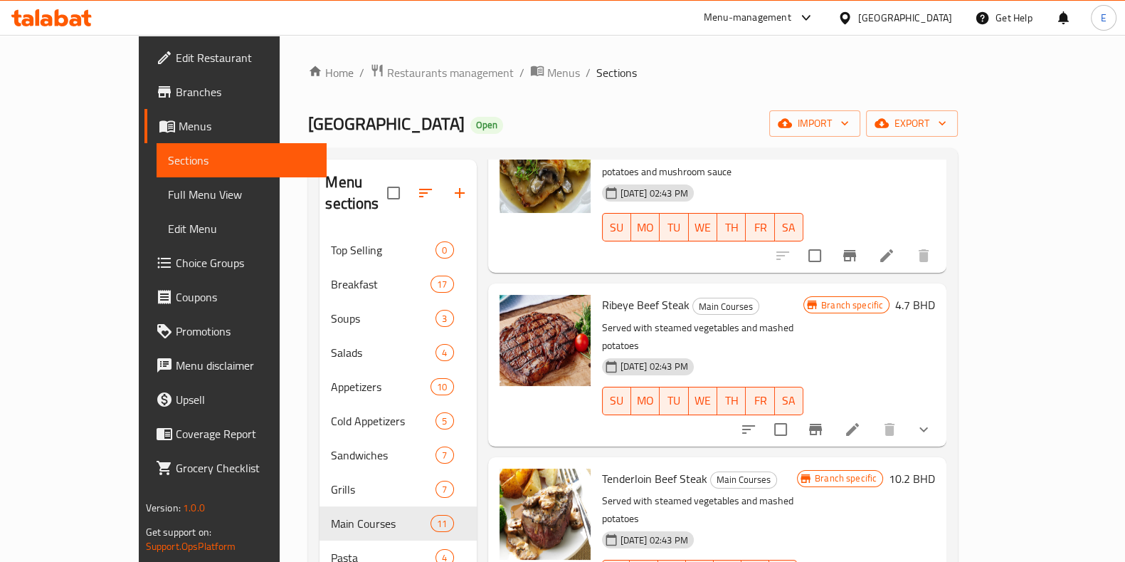
scroll to position [88, 0]
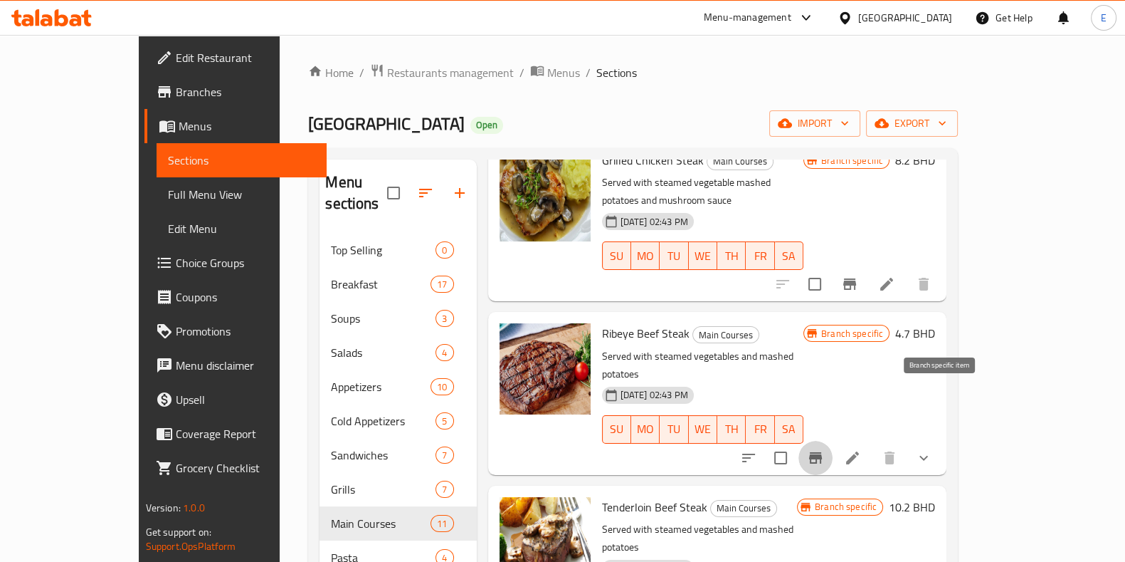
click at [822, 452] on icon "Branch-specific-item" at bounding box center [815, 457] width 13 height 11
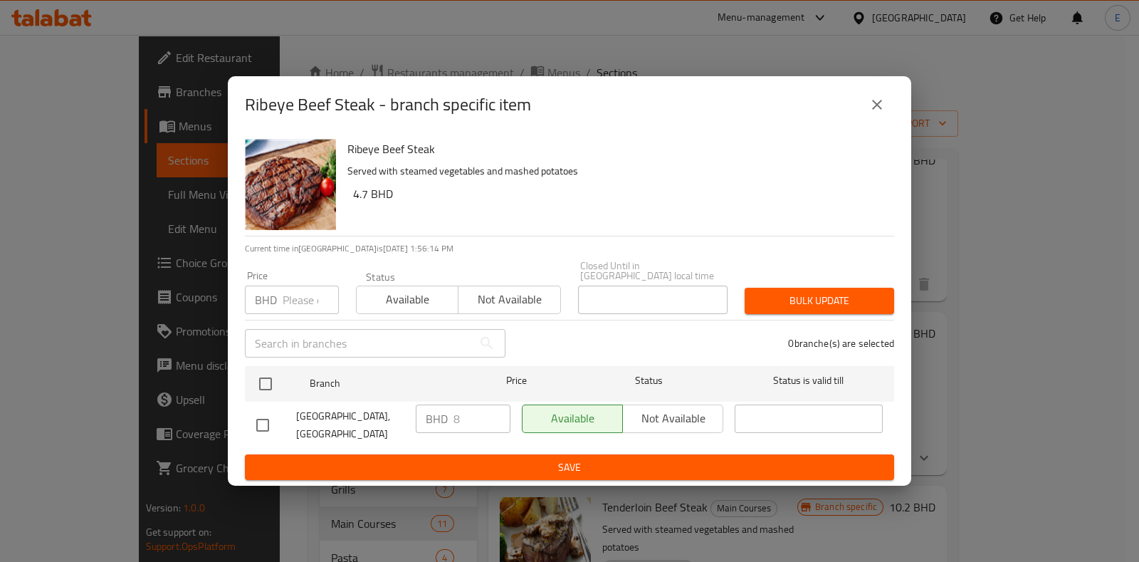
click at [868, 121] on button "close" at bounding box center [877, 105] width 34 height 34
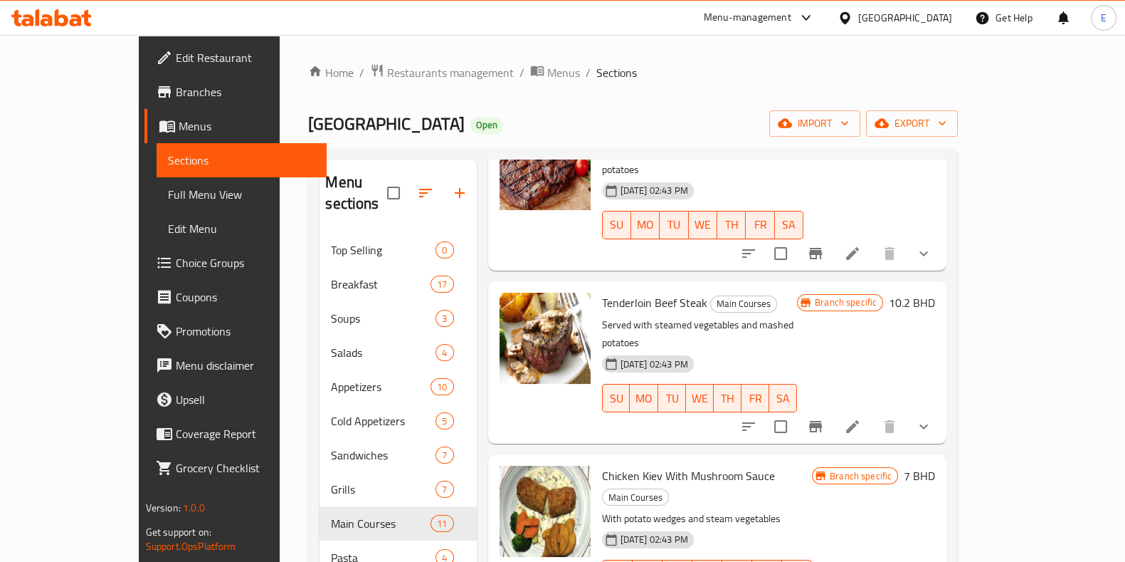
scroll to position [267, 0]
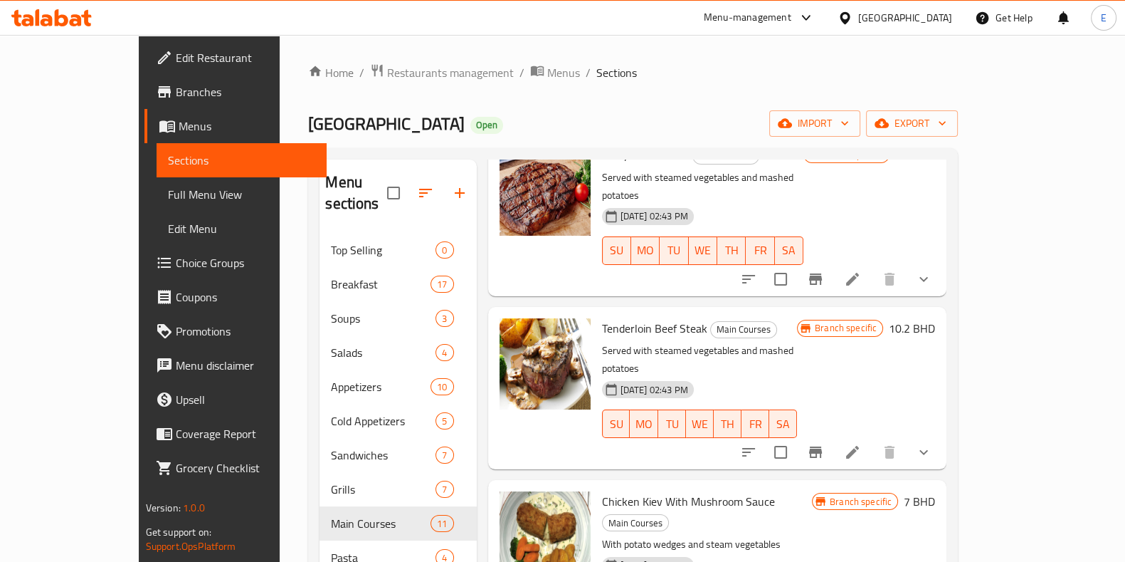
drag, startPoint x: 331, startPoint y: 11, endPoint x: 681, endPoint y: 90, distance: 359.0
click at [681, 89] on div "Home / Restaurants management / Menus / Sections Hookah Garden Cafe Open import…" at bounding box center [633, 464] width 650 height 802
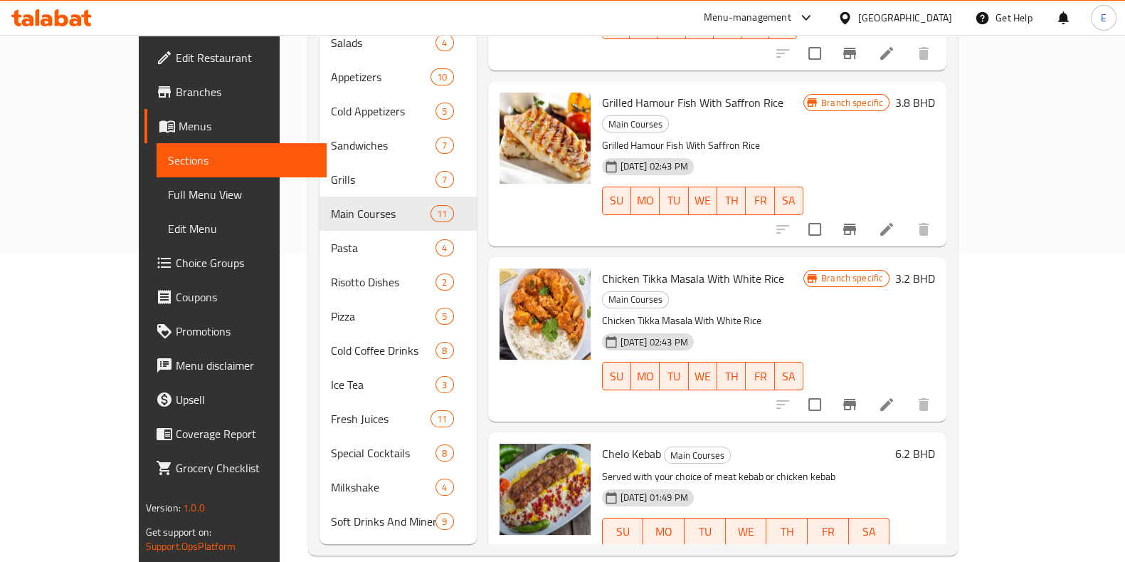
scroll to position [1073, 0]
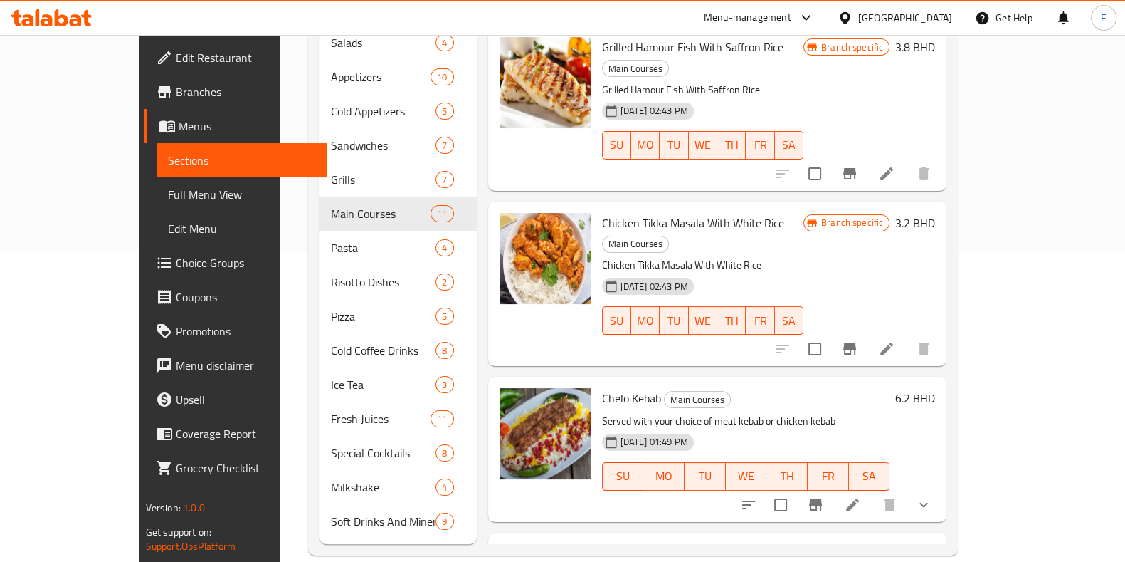
drag, startPoint x: 204, startPoint y: 530, endPoint x: 208, endPoint y: 537, distance: 7.7
drag, startPoint x: 208, startPoint y: 537, endPoint x: 313, endPoint y: 546, distance: 105.8
click at [280, 550] on div "Home / Restaurants management / Menus / Sections Hookah Garden Cafe Open import…" at bounding box center [633, 154] width 707 height 858
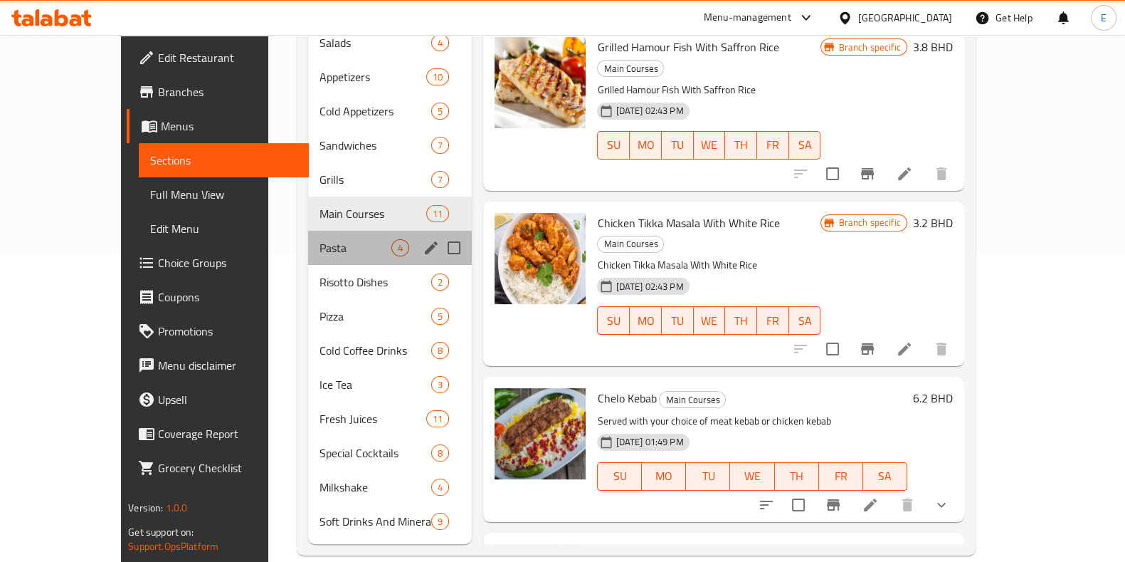
click at [322, 238] on div "Pasta 4" at bounding box center [390, 248] width 164 height 34
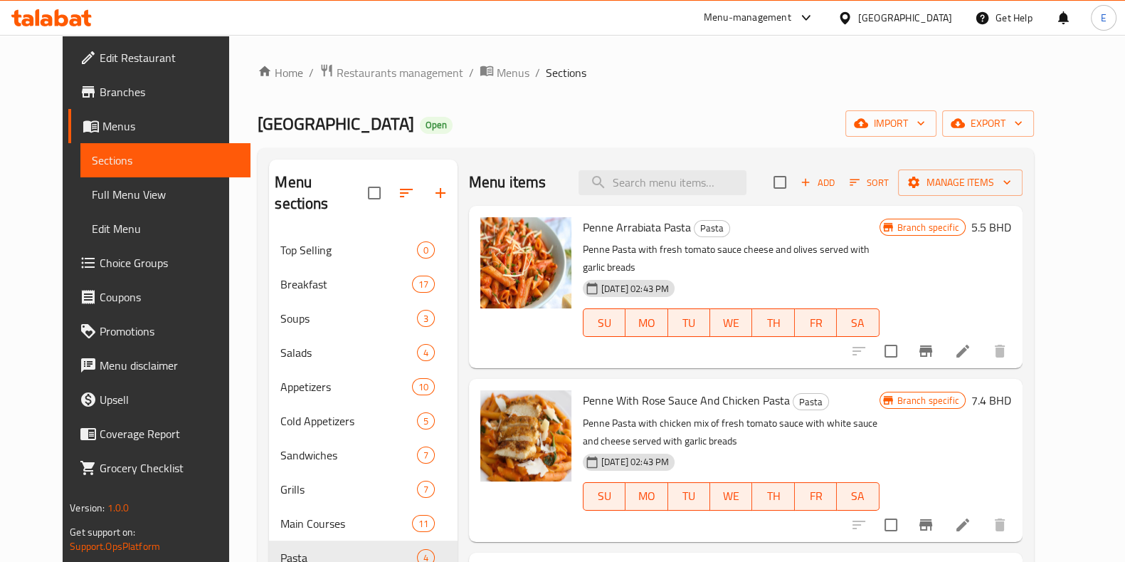
drag, startPoint x: 200, startPoint y: 111, endPoint x: 562, endPoint y: 120, distance: 362.4
click at [562, 120] on div "Hookah Garden Cafe Open import export" at bounding box center [646, 123] width 776 height 26
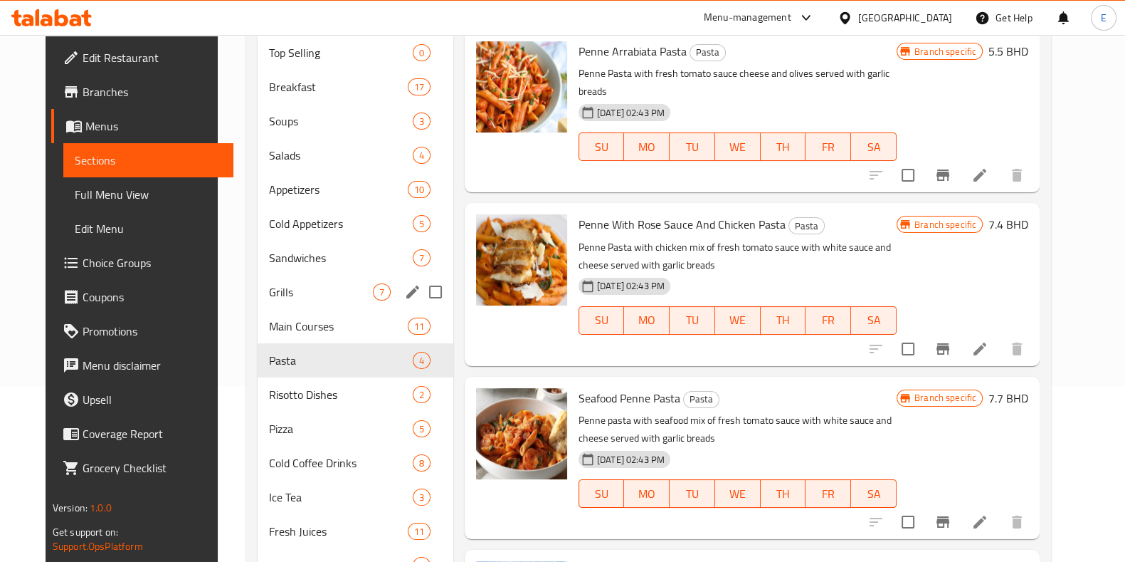
scroll to position [177, 0]
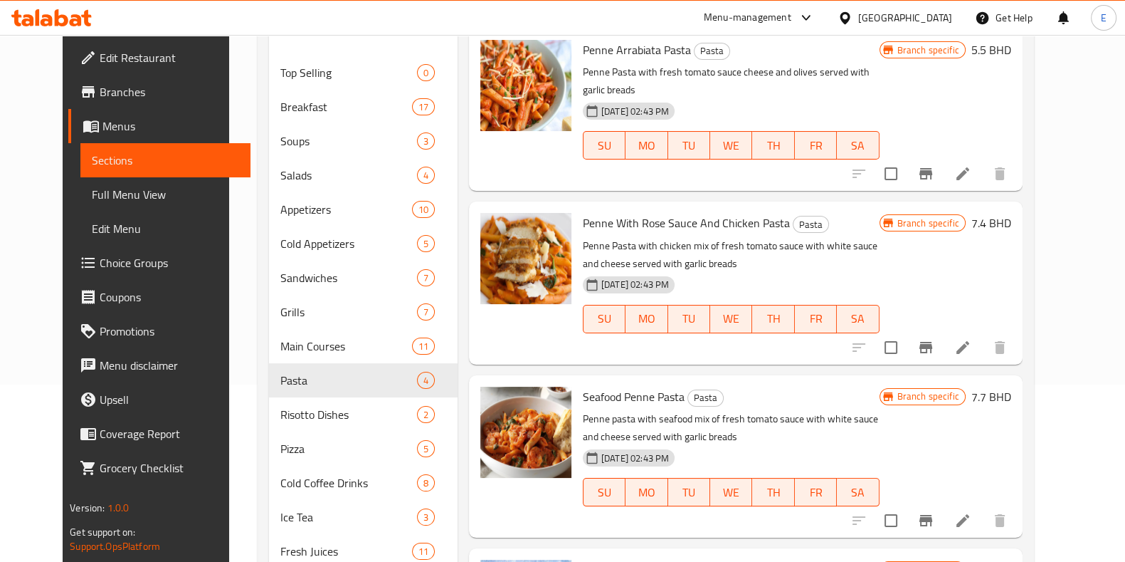
drag, startPoint x: 208, startPoint y: 460, endPoint x: 214, endPoint y: 485, distance: 26.3
drag, startPoint x: 214, startPoint y: 485, endPoint x: 217, endPoint y: 510, distance: 25.2
drag, startPoint x: 217, startPoint y: 510, endPoint x: 213, endPoint y: 518, distance: 8.9
click at [229, 518] on div "Home / Restaurants management / Menus / Sections Hookah Garden Cafe Open import…" at bounding box center [645, 287] width 833 height 858
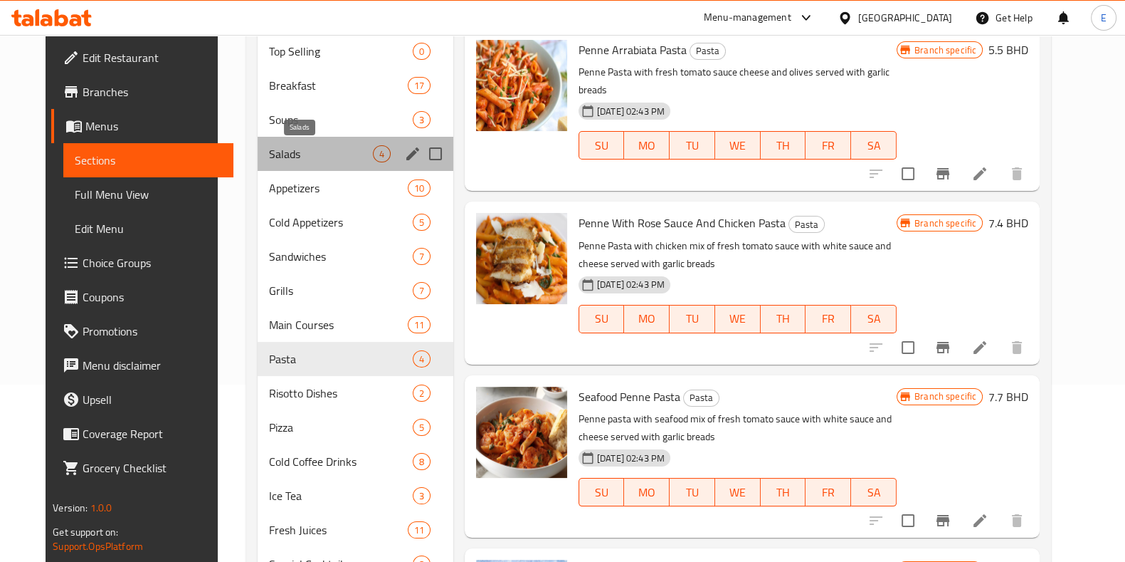
click at [294, 158] on span "Salads" at bounding box center [321, 153] width 104 height 17
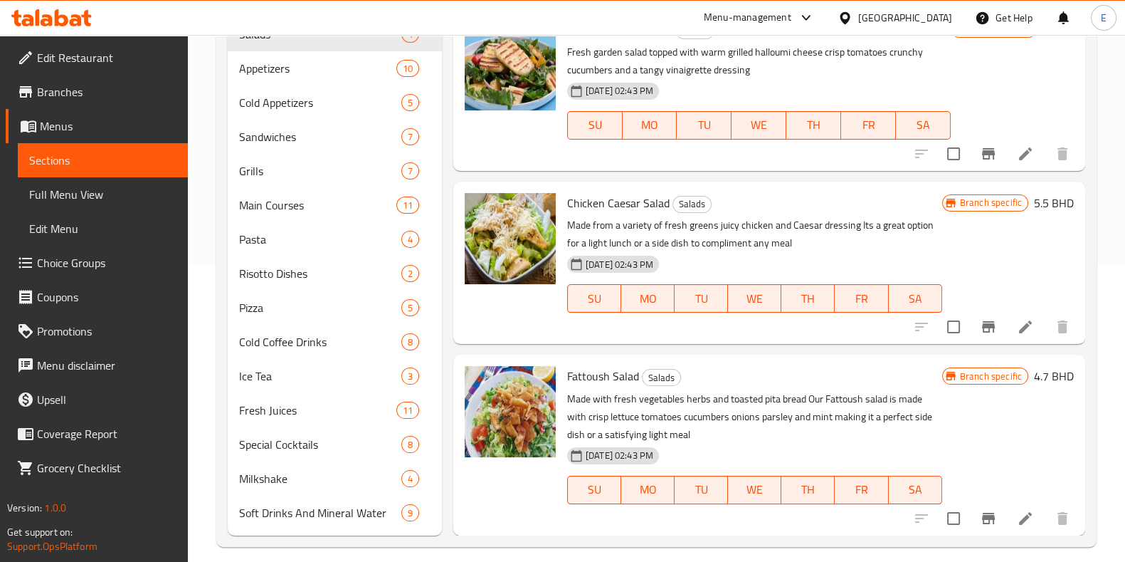
scroll to position [310, 0]
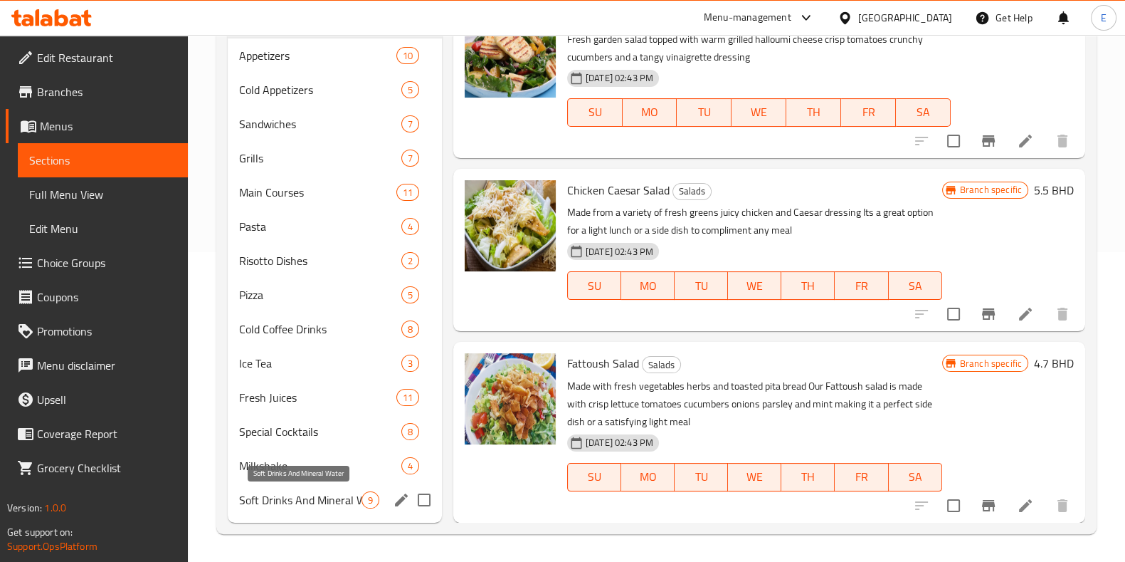
click at [298, 494] on span "Soft Drinks And Mineral Water" at bounding box center [300, 499] width 122 height 17
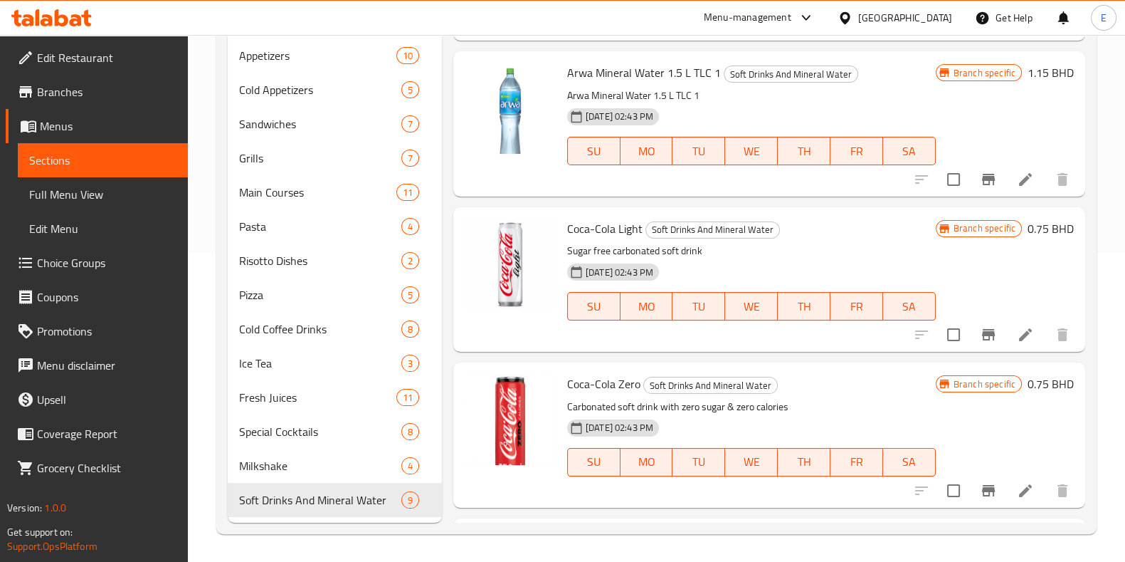
drag, startPoint x: 213, startPoint y: 22, endPoint x: 194, endPoint y: 28, distance: 20.0
drag, startPoint x: 194, startPoint y: 28, endPoint x: 170, endPoint y: 15, distance: 26.8
click at [170, 15] on div "Menu-management Bahrain Get Help E" at bounding box center [562, 18] width 1125 height 34
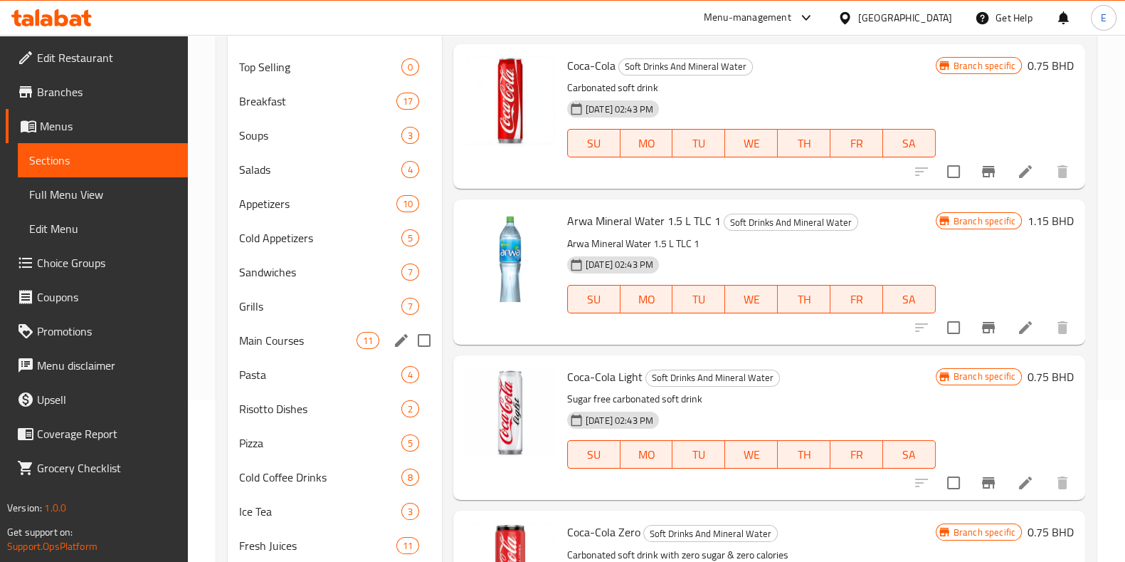
scroll to position [132, 0]
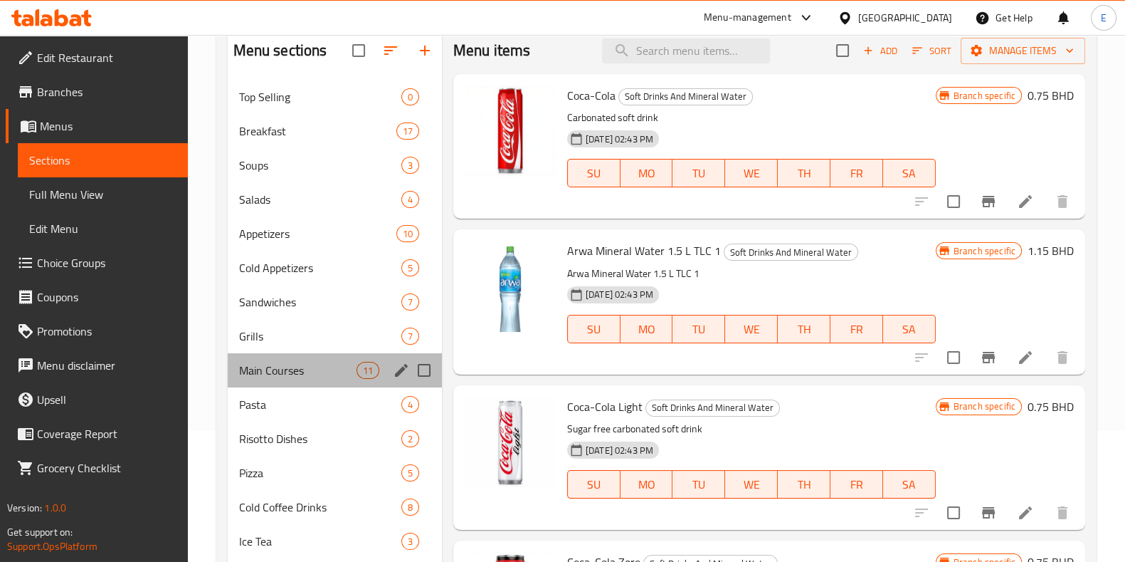
click at [286, 379] on div "Main Courses 11" at bounding box center [335, 370] width 214 height 34
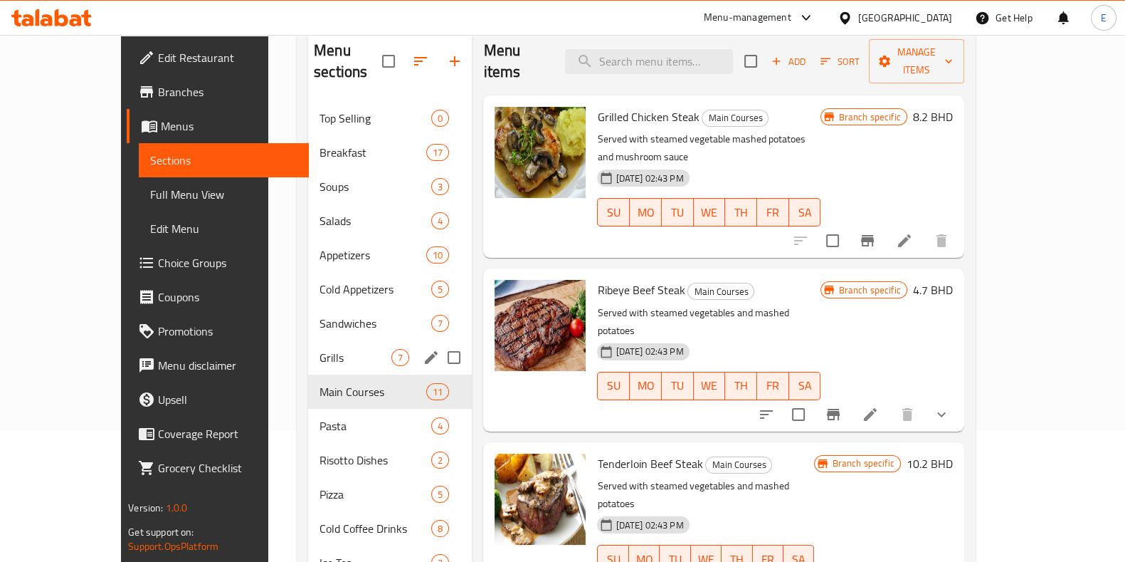
click at [308, 340] on div "Grills 7" at bounding box center [390, 357] width 164 height 34
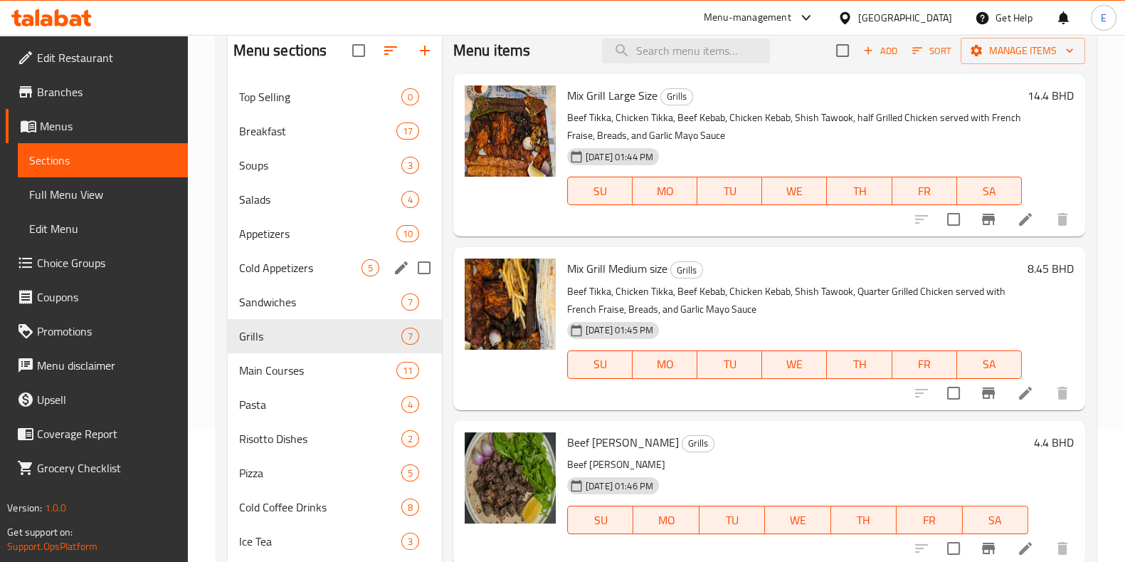
click at [303, 283] on div "Cold Appetizers 5" at bounding box center [335, 268] width 214 height 34
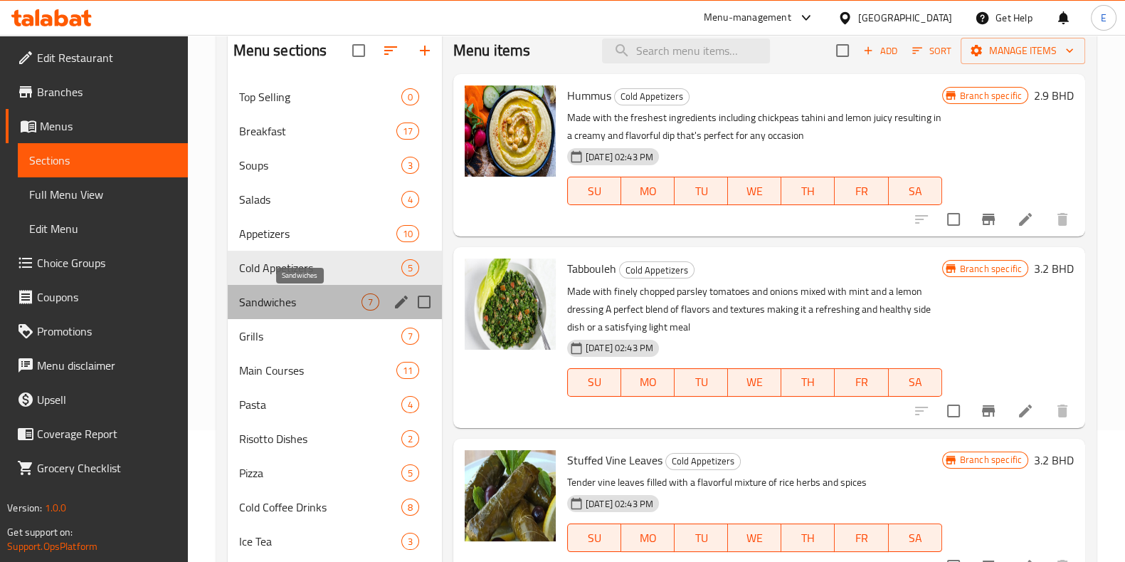
click at [305, 296] on span "Sandwiches" at bounding box center [300, 301] width 122 height 17
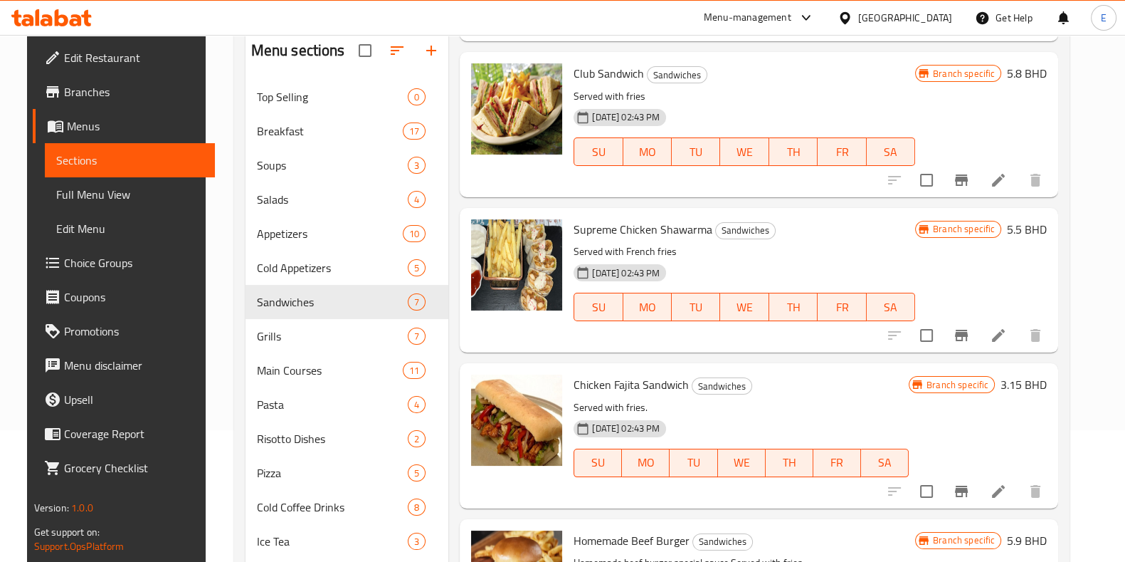
scroll to position [487, 0]
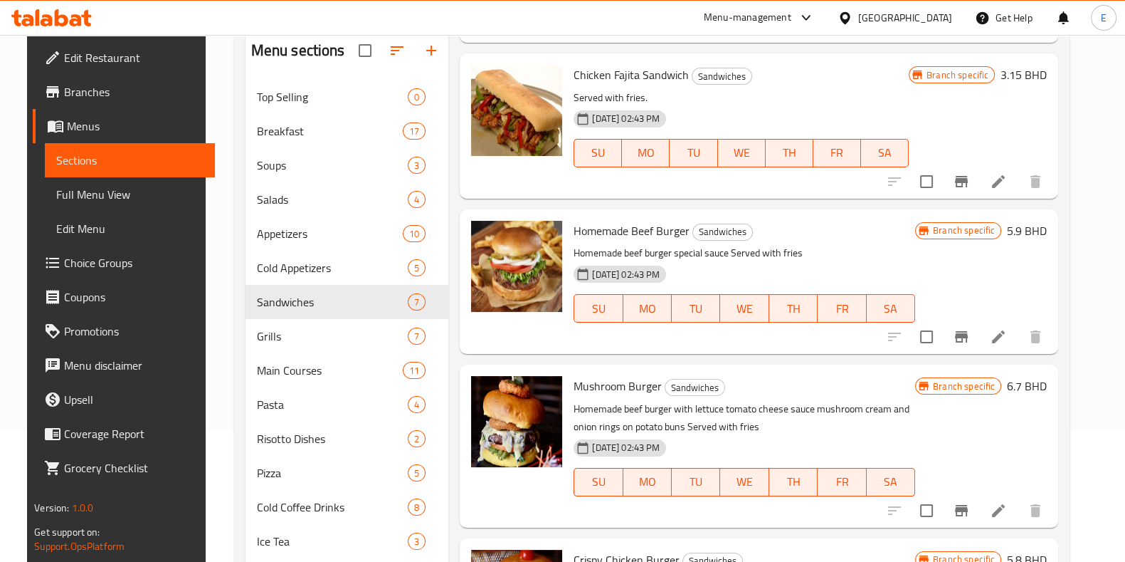
drag, startPoint x: 293, startPoint y: 258, endPoint x: 211, endPoint y: 264, distance: 82.1
click at [211, 264] on div "Home / Restaurants management / Menus / Sections Hookah Garden Cafe Open import…" at bounding box center [652, 321] width 893 height 837
click at [448, 192] on div "Menu items Add Sort Manage items Sliders Crispy Chicken Burger Sandwiches Slide…" at bounding box center [753, 364] width 610 height 673
drag, startPoint x: 441, startPoint y: 28, endPoint x: 441, endPoint y: 18, distance: 10.0
drag, startPoint x: 441, startPoint y: 18, endPoint x: 686, endPoint y: 9, distance: 245.0
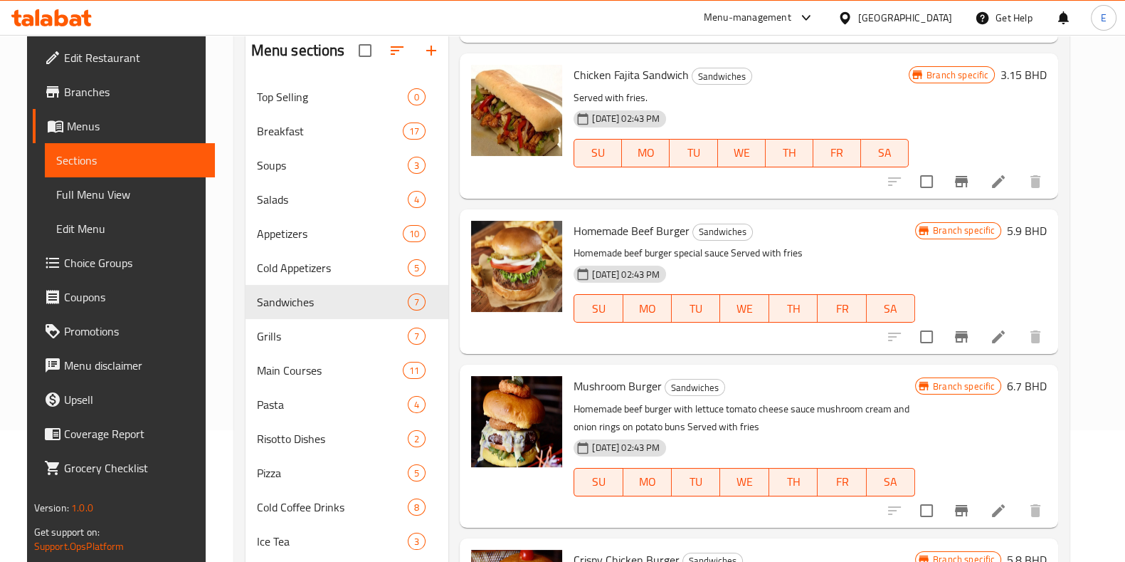
drag, startPoint x: 686, startPoint y: 9, endPoint x: 446, endPoint y: 8, distance: 239.2
drag, startPoint x: 446, startPoint y: 8, endPoint x: 416, endPoint y: 16, distance: 31.1
click at [416, 16] on div "Menu-management Bahrain Get Help E" at bounding box center [562, 18] width 1125 height 34
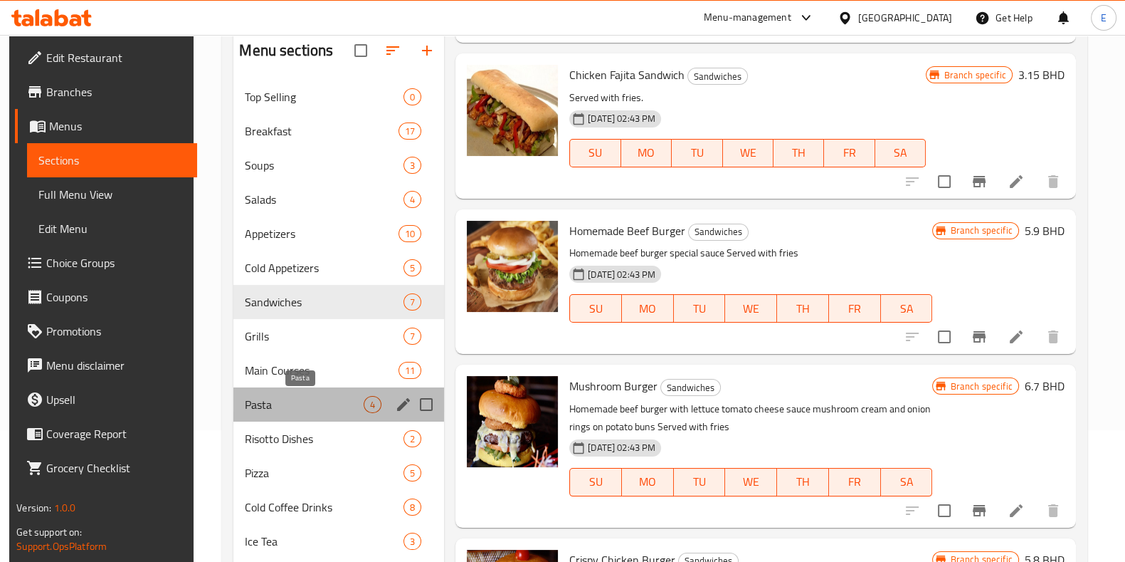
click at [285, 403] on span "Pasta" at bounding box center [304, 404] width 119 height 17
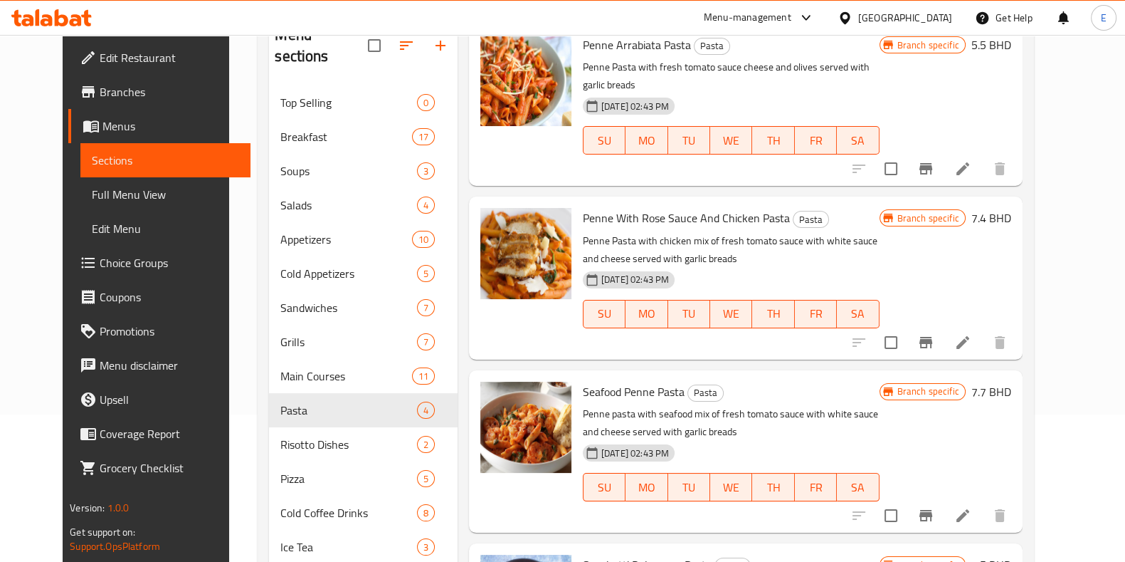
scroll to position [310, 0]
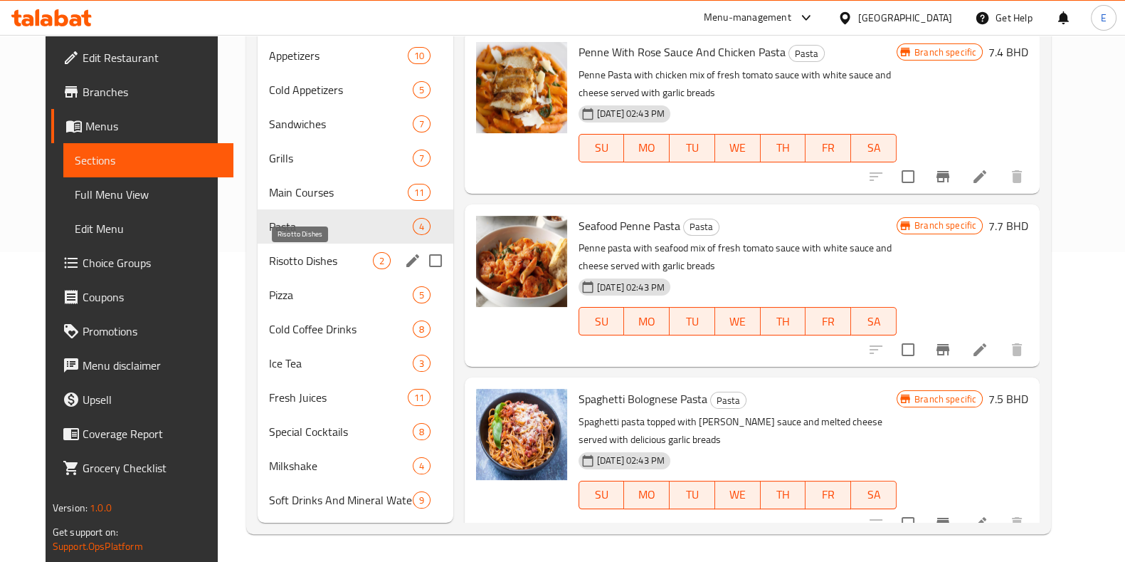
click at [312, 262] on span "Risotto Dishes" at bounding box center [321, 260] width 104 height 17
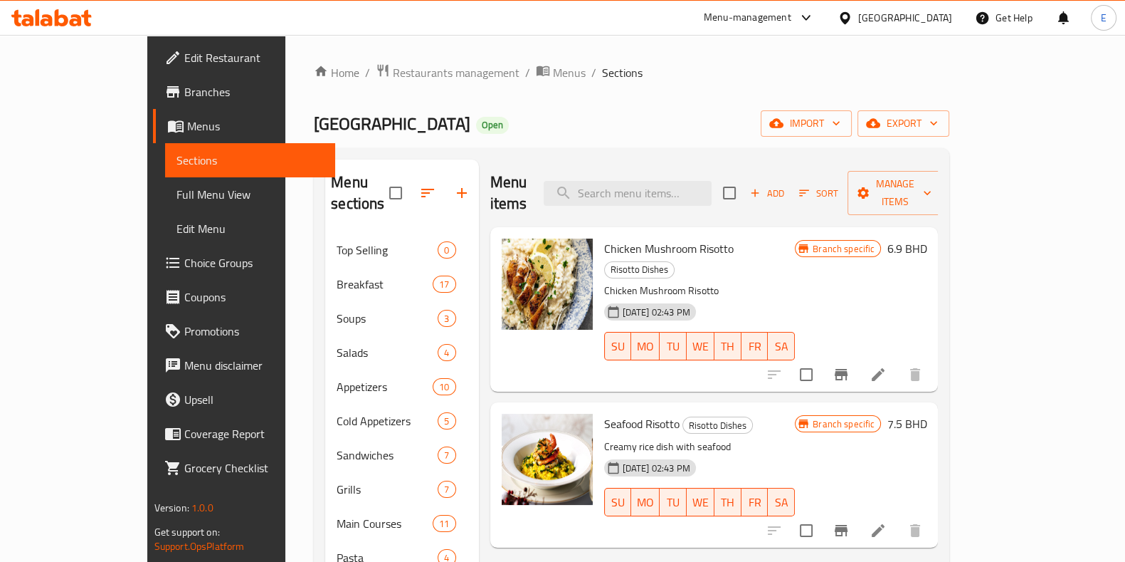
drag, startPoint x: 468, startPoint y: 174, endPoint x: 449, endPoint y: 165, distance: 21.3
drag, startPoint x: 449, startPoint y: 165, endPoint x: 446, endPoint y: 117, distance: 47.8
drag, startPoint x: 446, startPoint y: 117, endPoint x: 399, endPoint y: 119, distance: 46.3
click at [399, 119] on h2 "Hookah Garden Cafe Open" at bounding box center [411, 123] width 195 height 23
drag, startPoint x: 216, startPoint y: 108, endPoint x: 484, endPoint y: 118, distance: 267.8
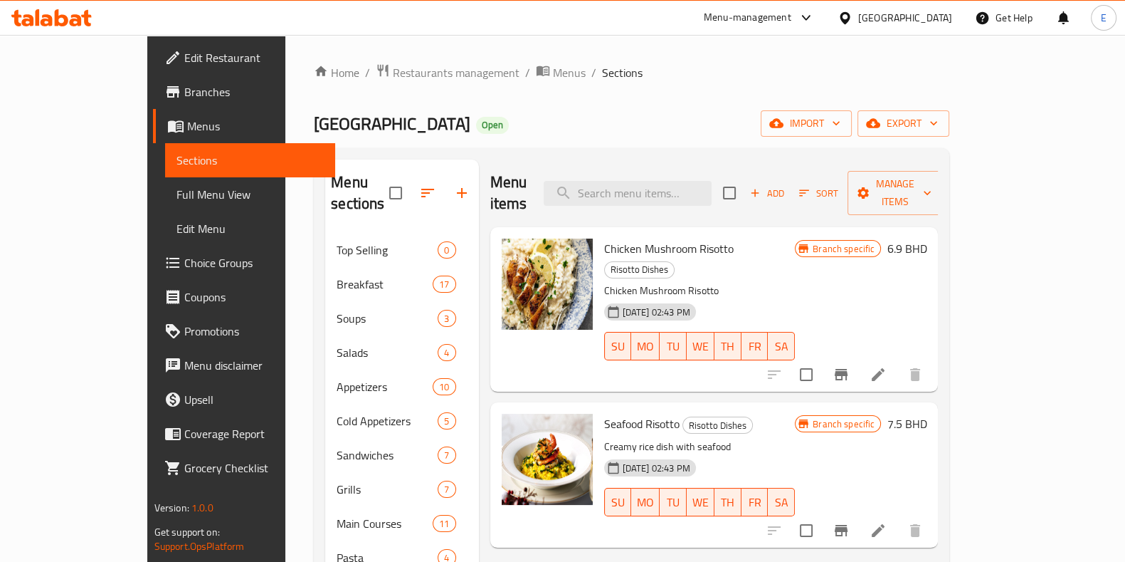
drag, startPoint x: 484, startPoint y: 118, endPoint x: 455, endPoint y: 117, distance: 29.2
click at [455, 117] on div "Hookah Garden Cafe Open import export" at bounding box center [632, 123] width 636 height 26
